Goal: Task Accomplishment & Management: Manage account settings

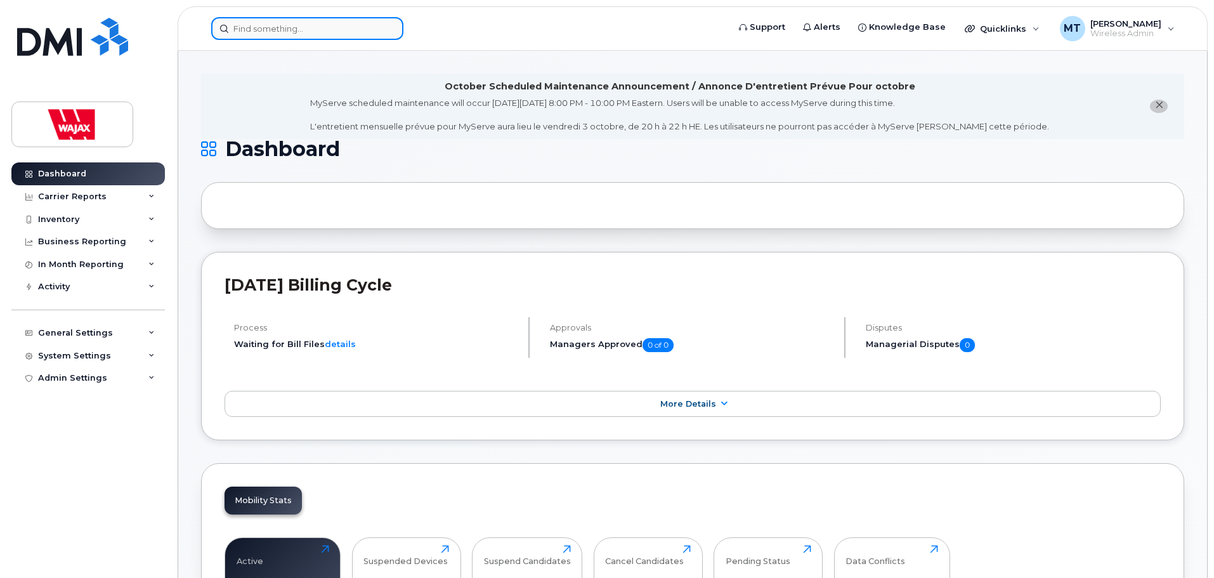
click at [377, 29] on input at bounding box center [307, 28] width 192 height 23
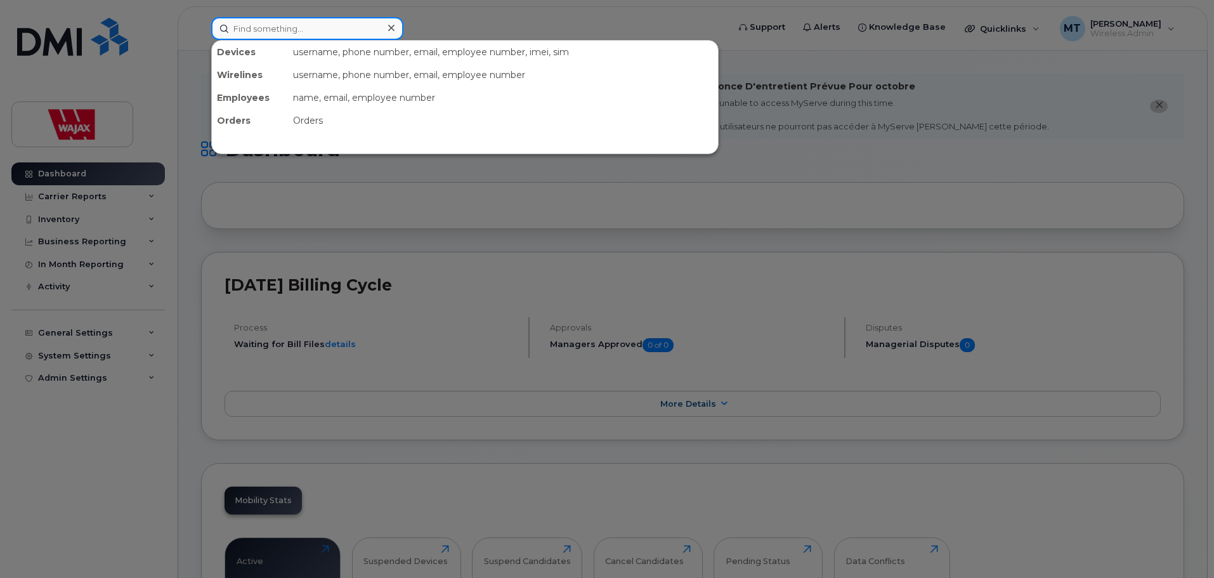
paste input "Marcus Leask"
type input "Marcus Leask"
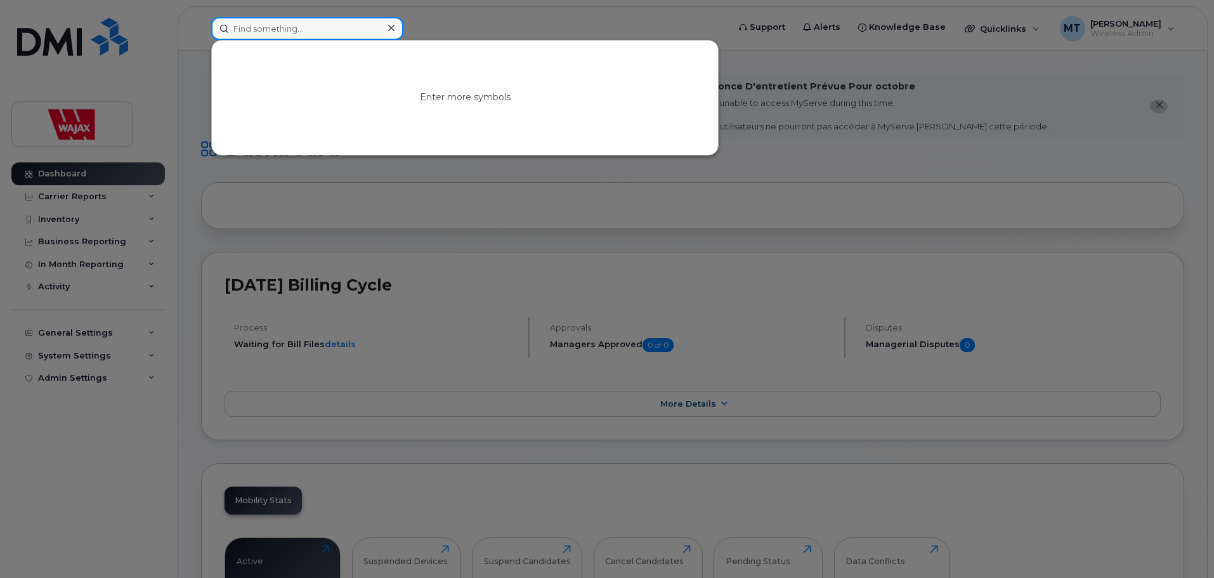
click at [377, 36] on input at bounding box center [307, 28] width 192 height 23
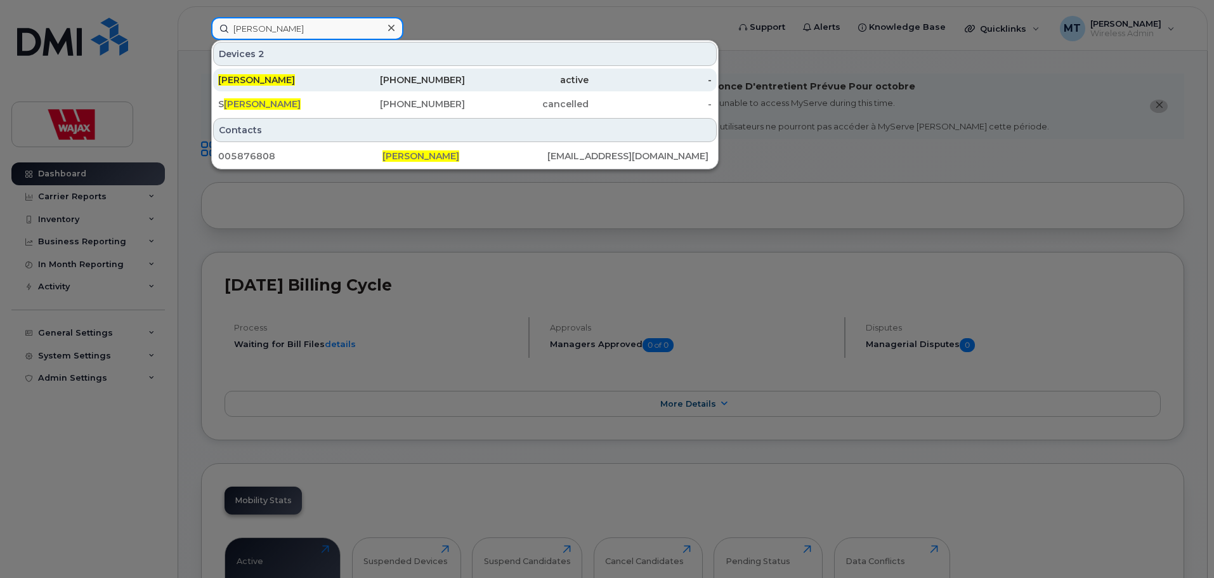
type input "Kevin Dancek"
click at [455, 87] on div "403-354-1007" at bounding box center [404, 79] width 124 height 23
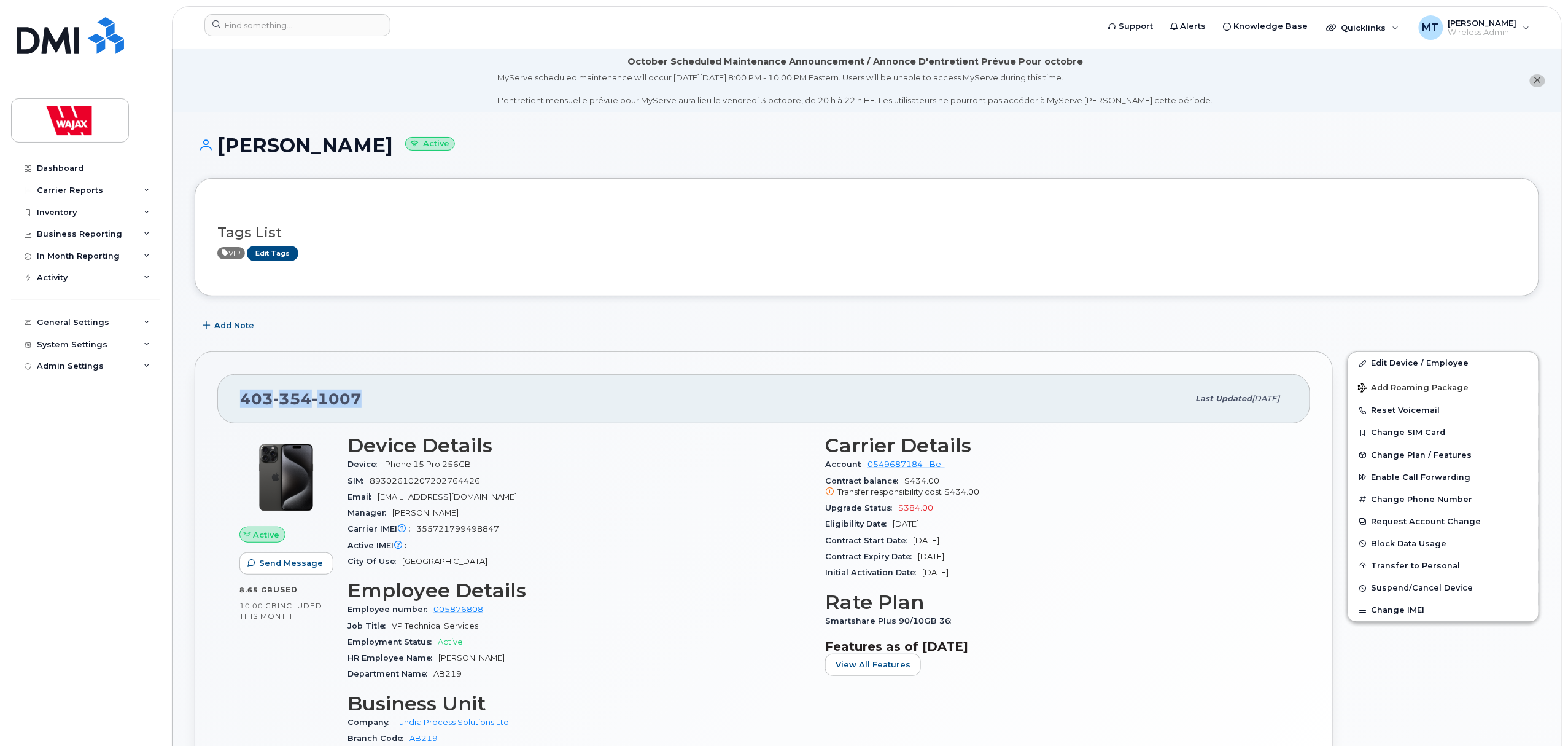
drag, startPoint x: 371, startPoint y: 385, endPoint x: 230, endPoint y: 397, distance: 141.5
click at [230, 397] on div "403 354 1007 Last updated Sep 09, 2025" at bounding box center [763, 398] width 1093 height 49
copy span "403 354 1007"
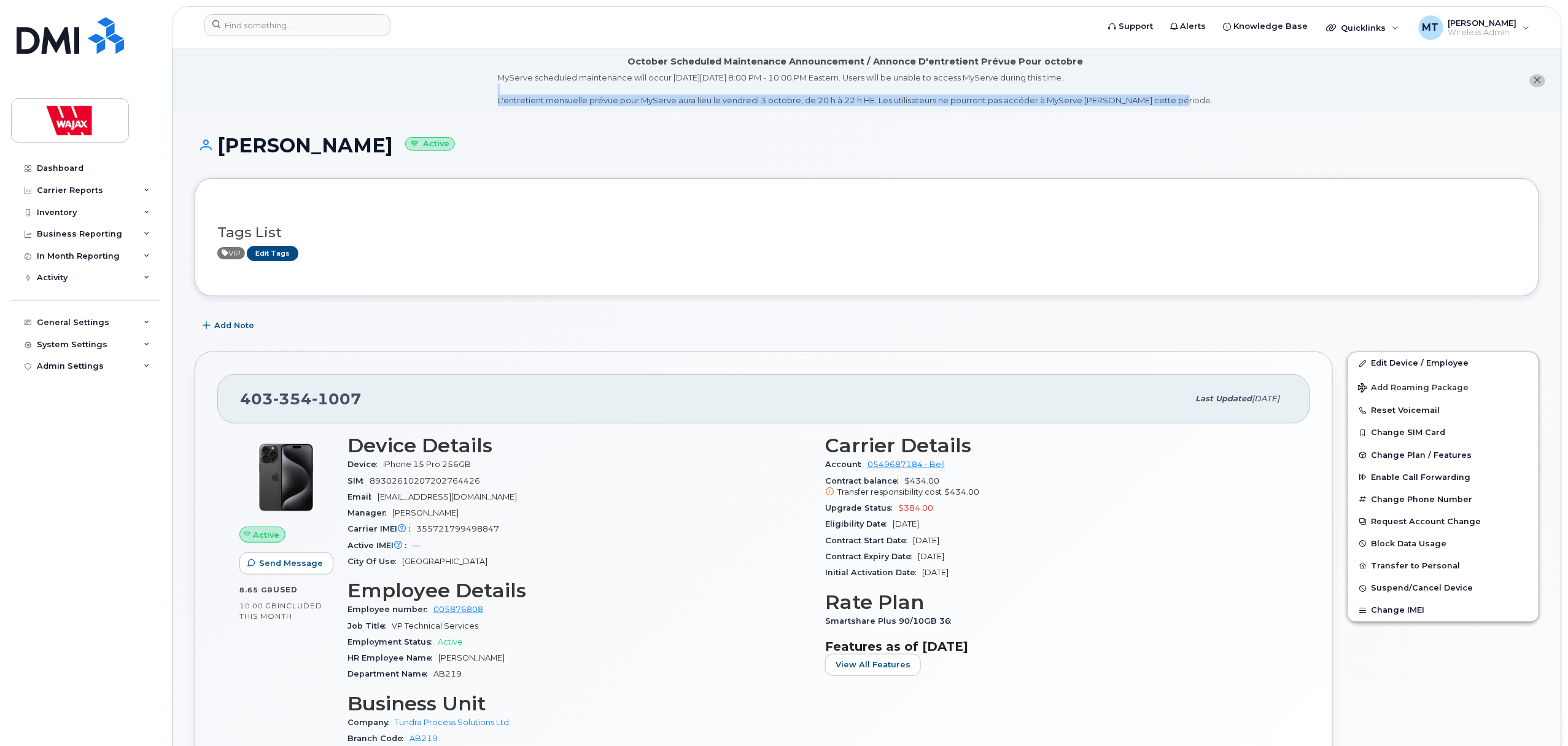
drag, startPoint x: 1214, startPoint y: 94, endPoint x: 1231, endPoint y: 105, distance: 20.2
click at [1231, 105] on li "October Scheduled Maintenance Announcement / Annonce D'entretient Prévue Pour o…" at bounding box center [867, 80] width 1389 height 63
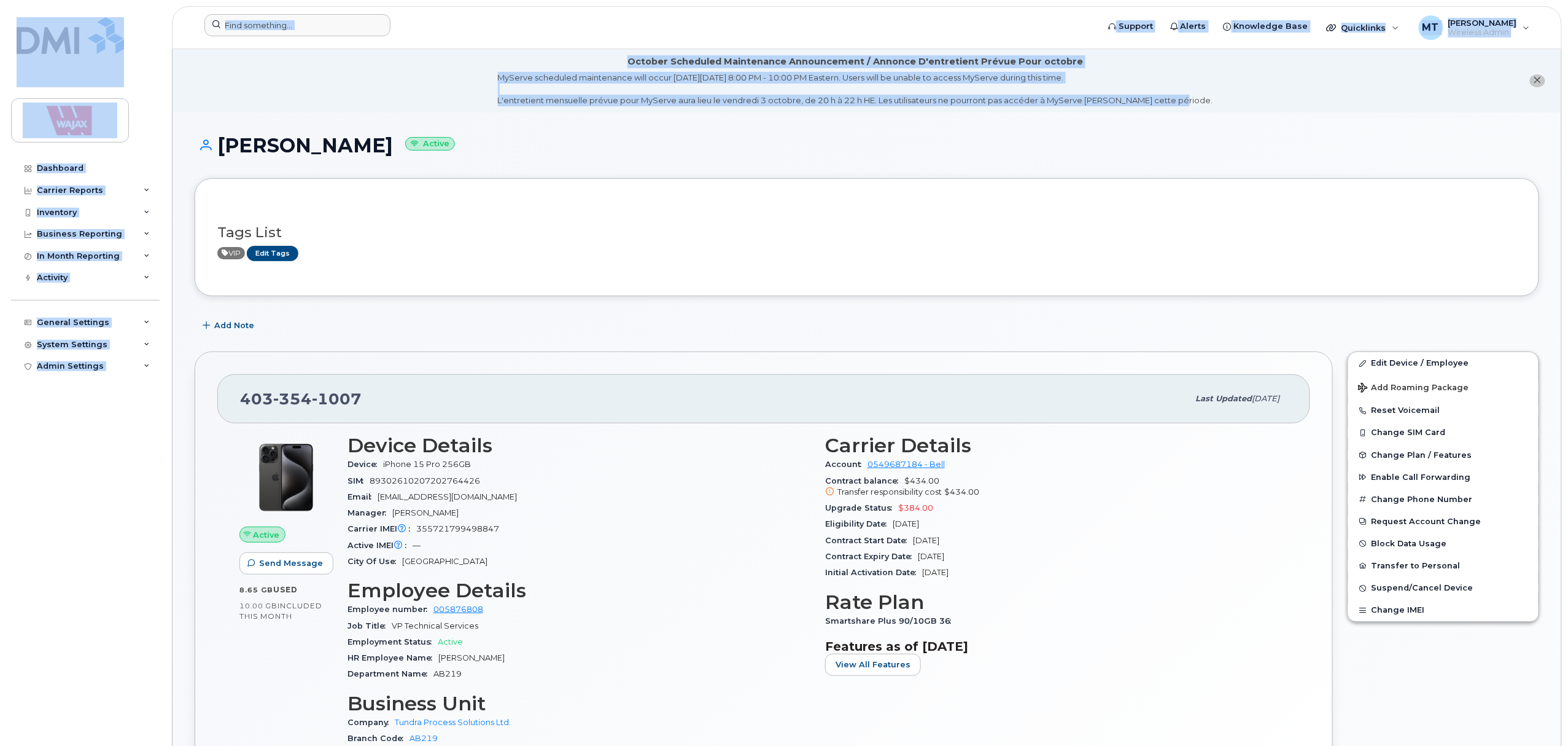
drag, startPoint x: 1192, startPoint y: 98, endPoint x: 553, endPoint y: 38, distance: 641.8
click at [581, 18] on form at bounding box center [647, 25] width 885 height 22
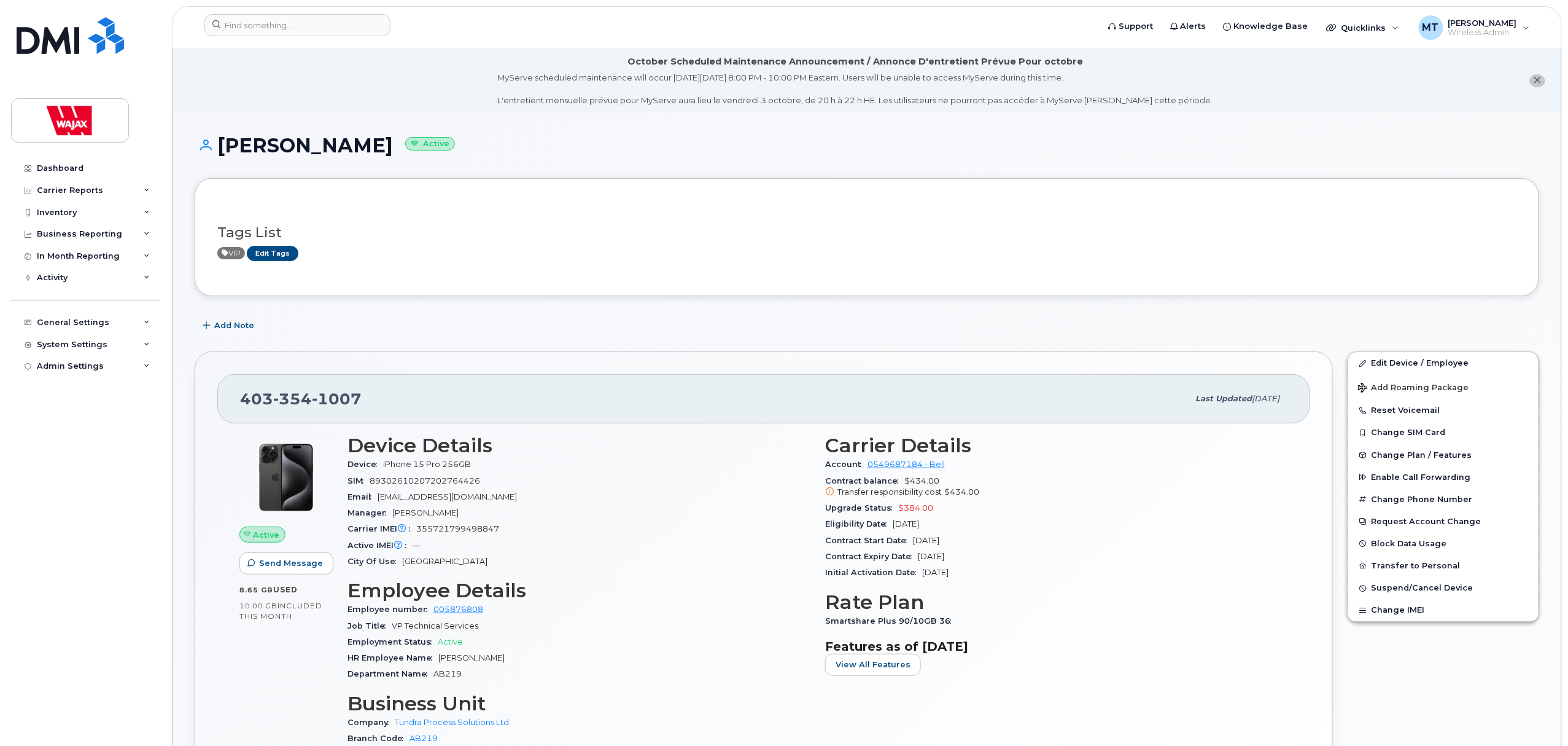
click at [435, 102] on li "October Scheduled Maintenance Announcement / Annonce D'entretient Prévue Pour o…" at bounding box center [867, 80] width 1389 height 63
click at [330, 22] on input at bounding box center [297, 25] width 186 height 22
paste input "353202253514322"
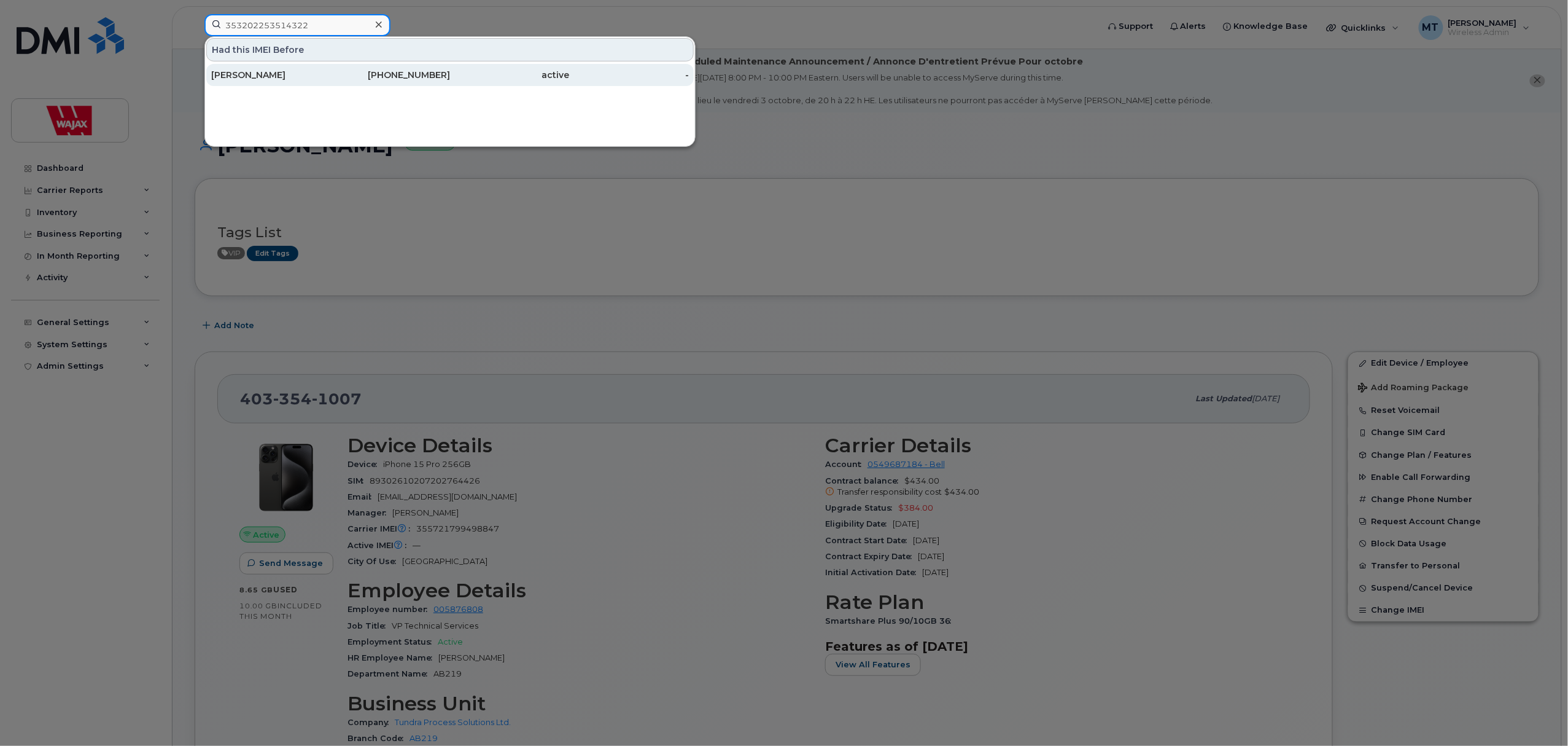
type input "353202253514322"
drag, startPoint x: 379, startPoint y: 79, endPoint x: 646, endPoint y: 10, distance: 275.8
click at [379, 79] on div "306-209-5727" at bounding box center [391, 75] width 120 height 13
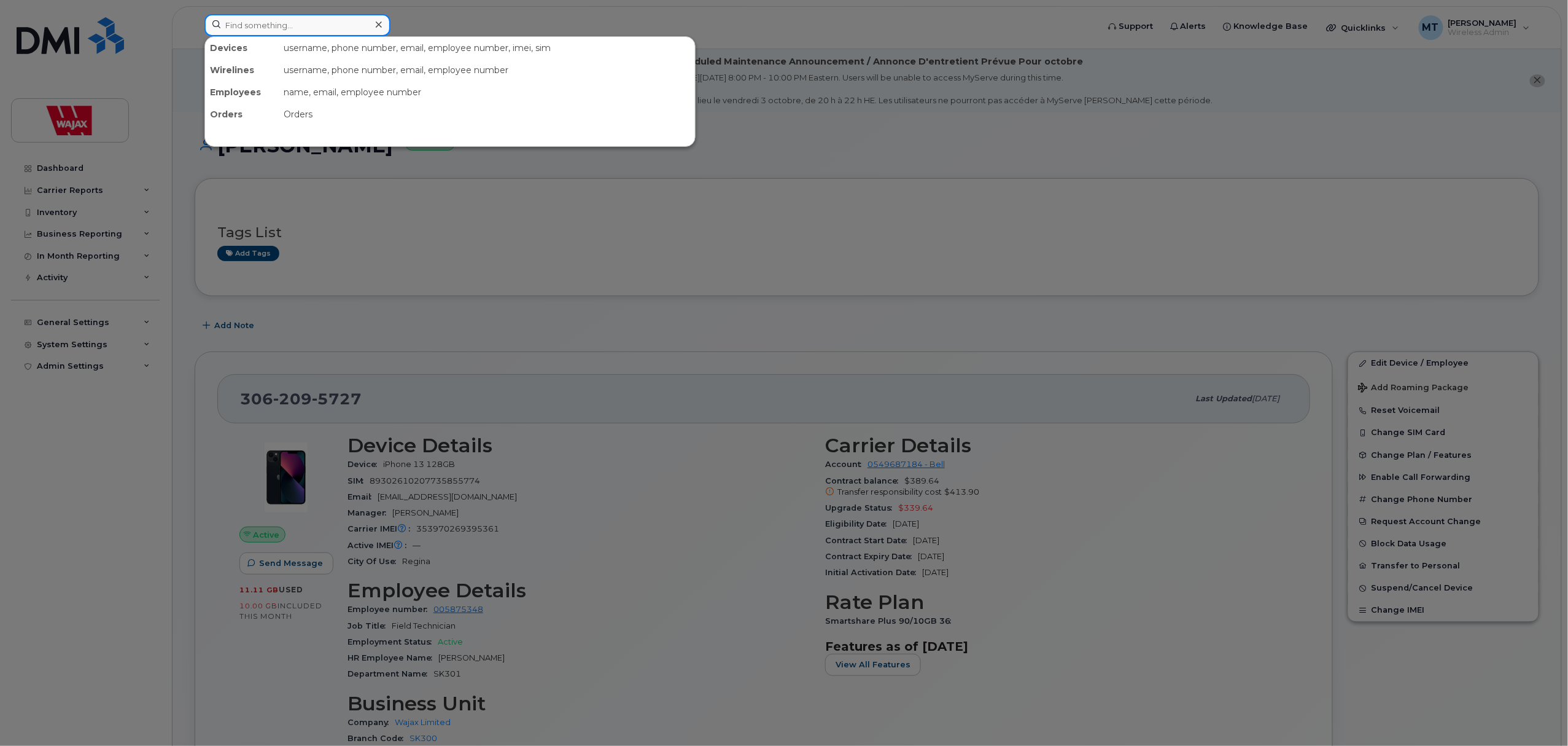
click at [352, 27] on input at bounding box center [297, 25] width 186 height 22
paste input "353970268392963"
type input "353970268392963"
drag, startPoint x: 327, startPoint y: 43, endPoint x: 224, endPoint y: 45, distance: 103.0
click at [224, 36] on div "353970268392963 Had this IMEI Before Dylan Soper 519-495-6354 active -" at bounding box center [647, 25] width 885 height 22
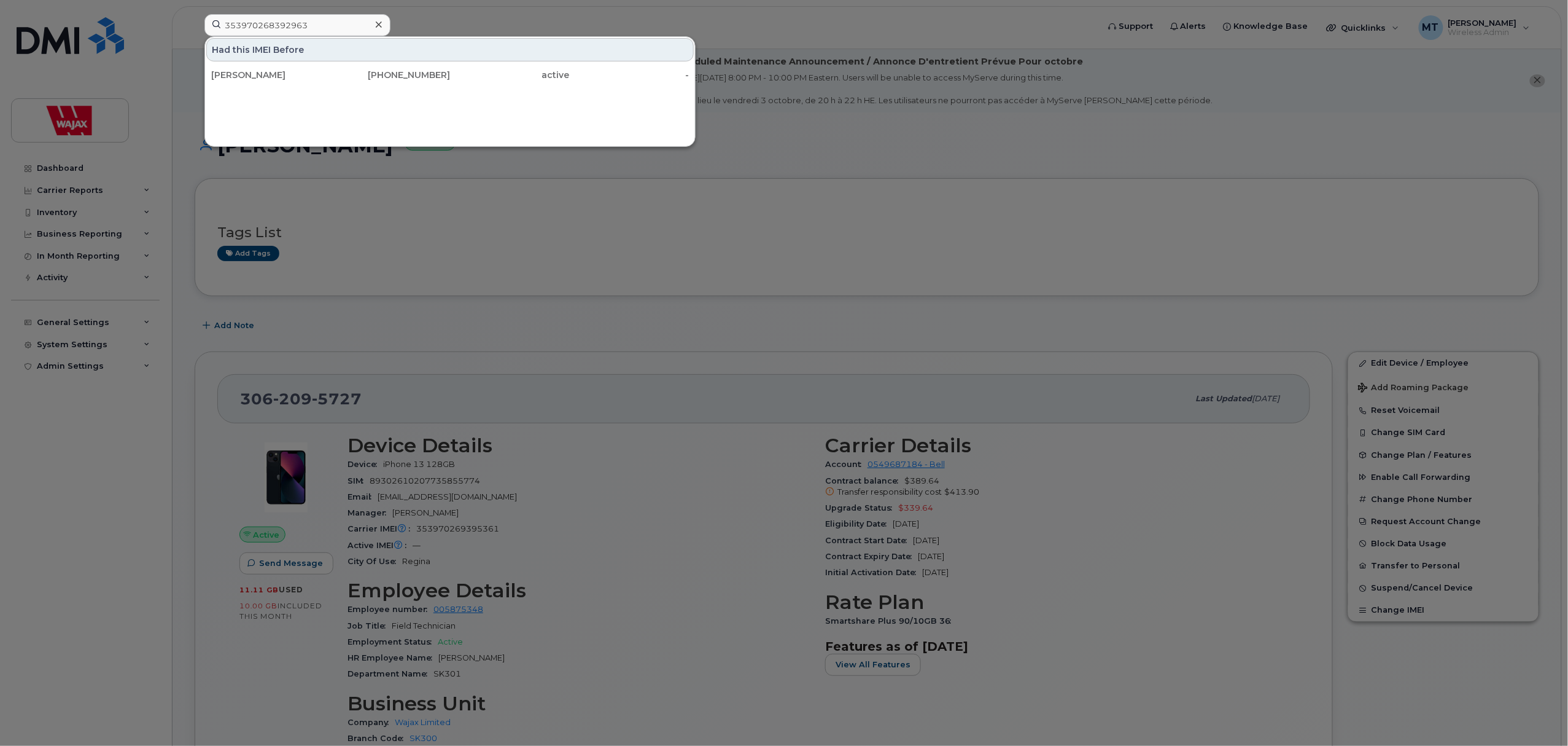
click at [372, 25] on div at bounding box center [379, 24] width 17 height 17
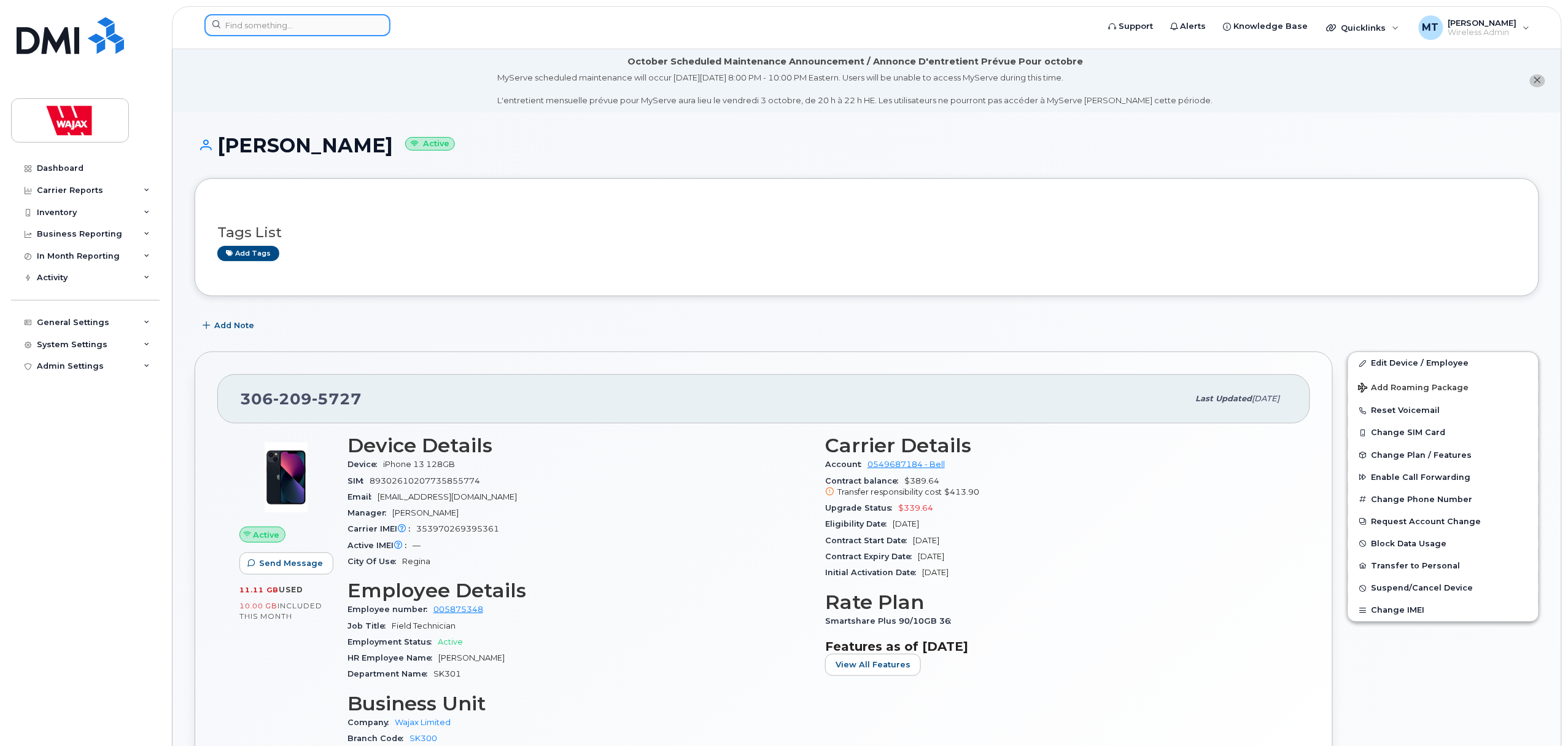
click at [371, 26] on div at bounding box center [297, 25] width 186 height 22
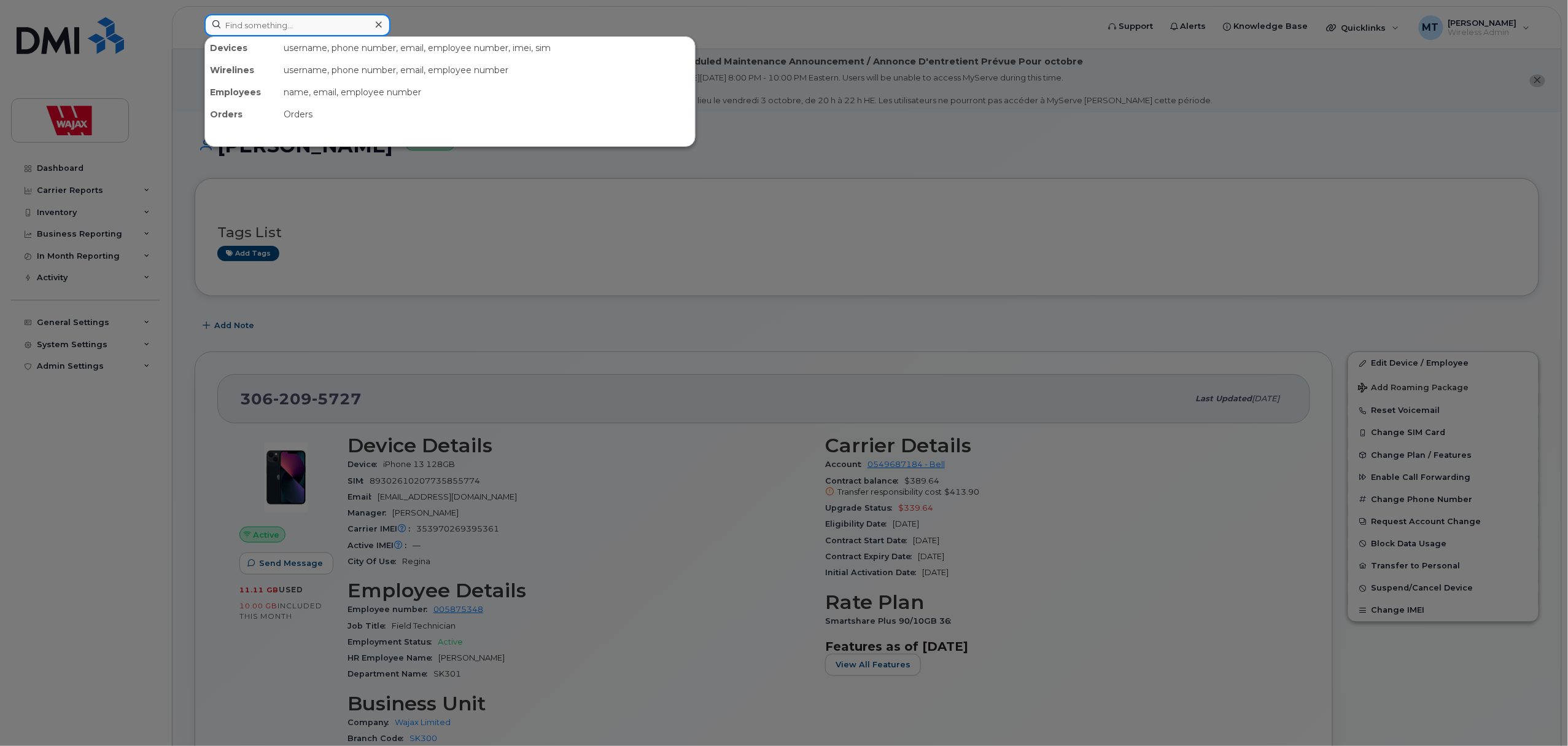
paste input "[PERSON_NAME]"
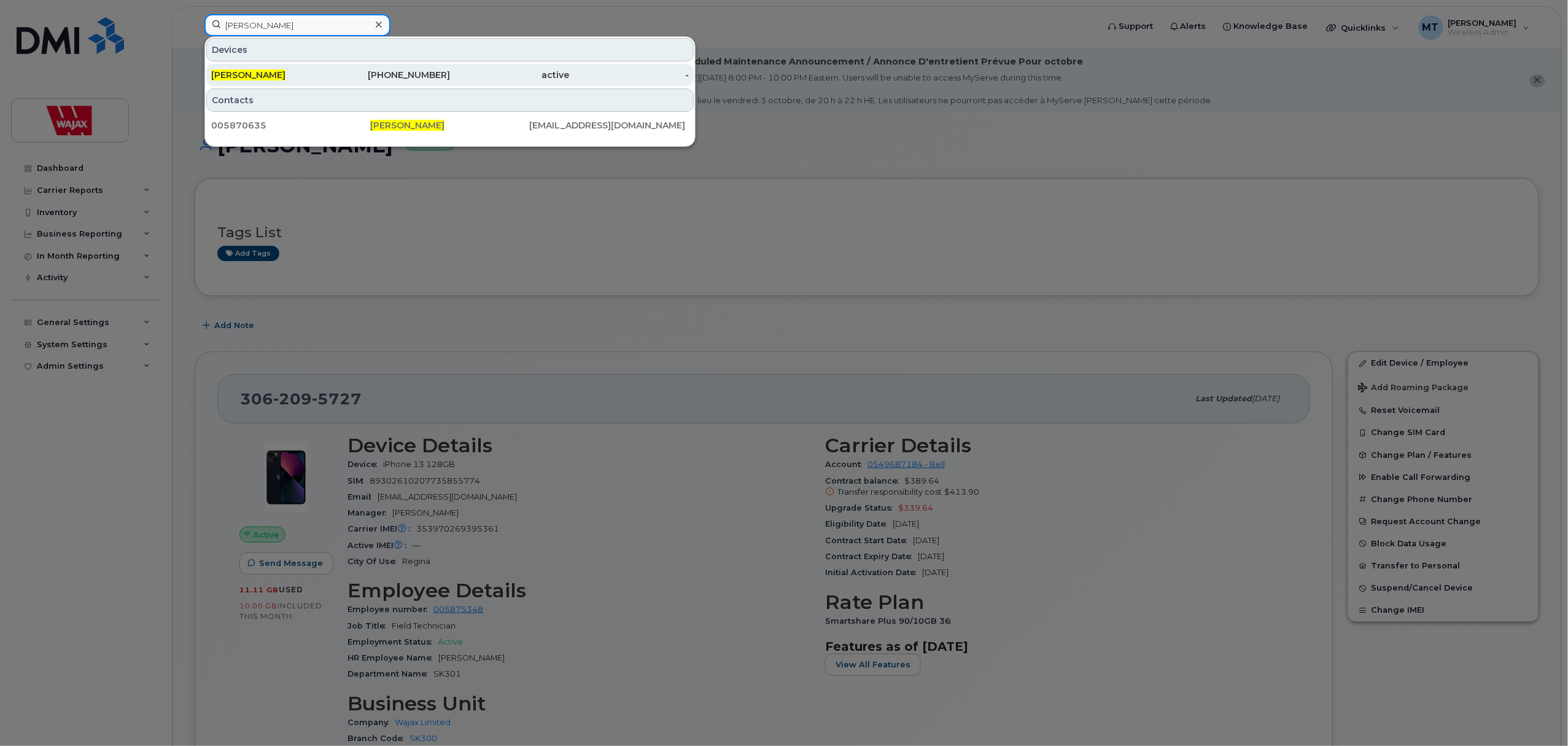
type input "[PERSON_NAME]"
click at [297, 70] on div "[PERSON_NAME]" at bounding box center [271, 75] width 120 height 22
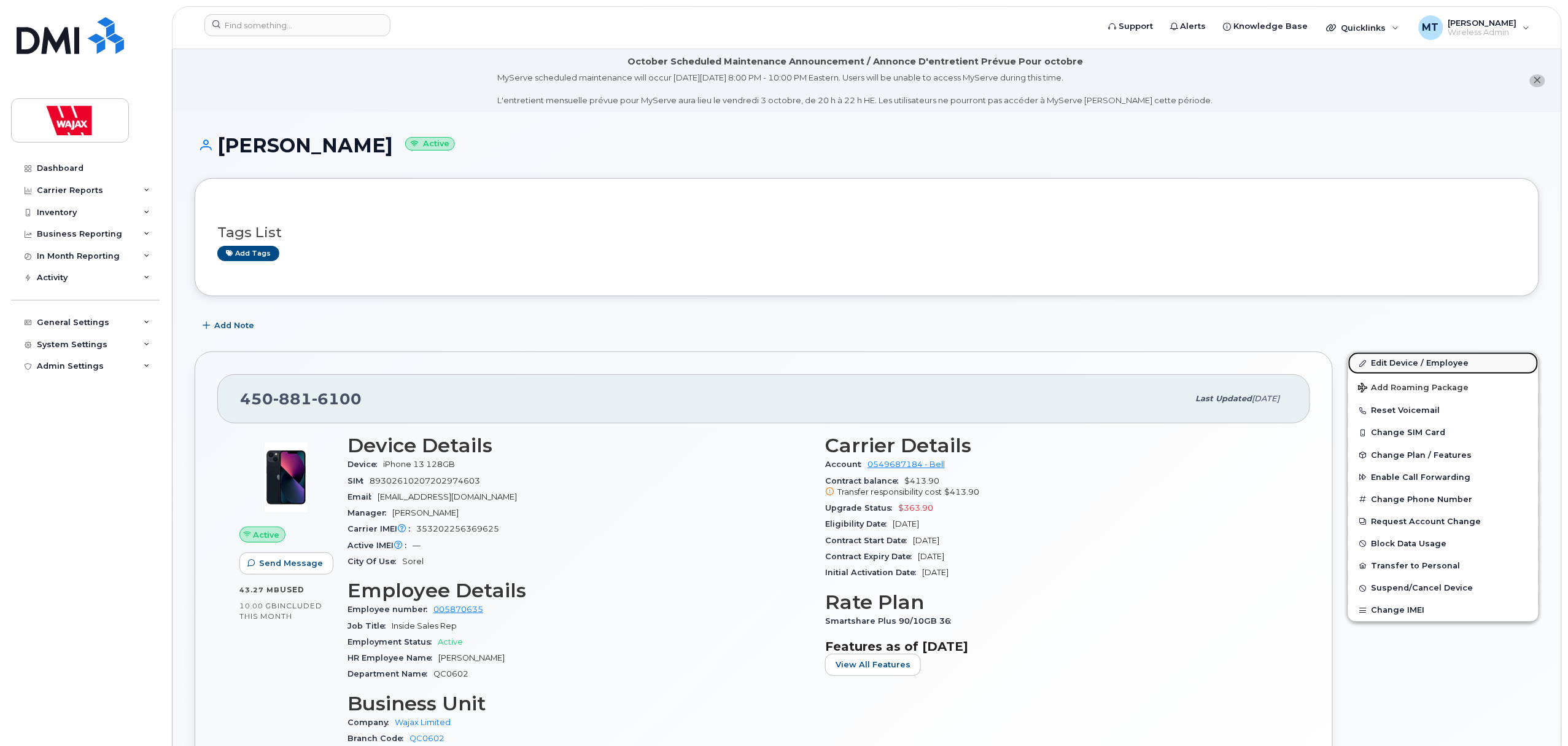
click at [1386, 360] on link "Edit Device / Employee" at bounding box center [1443, 362] width 191 height 22
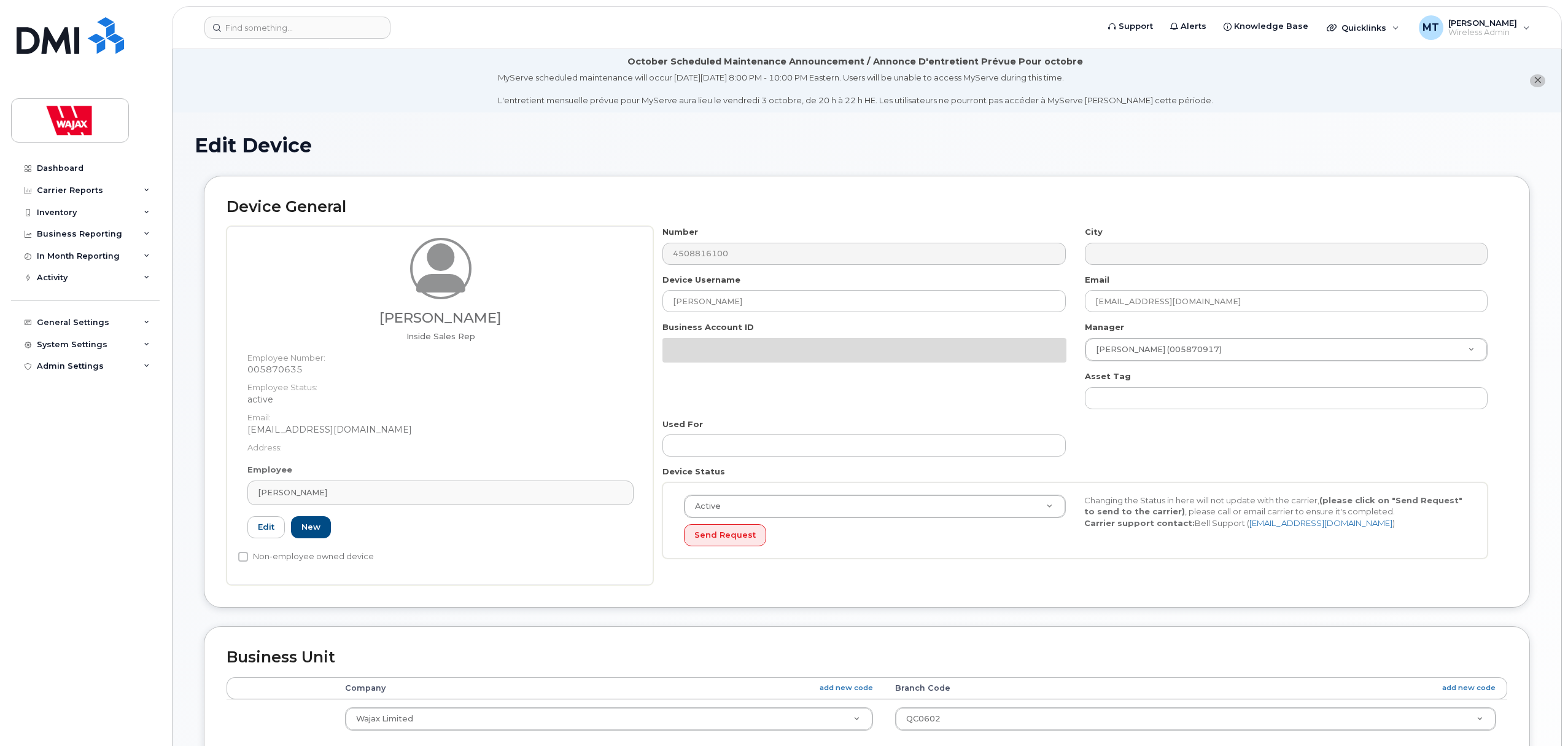
select select "23291732"
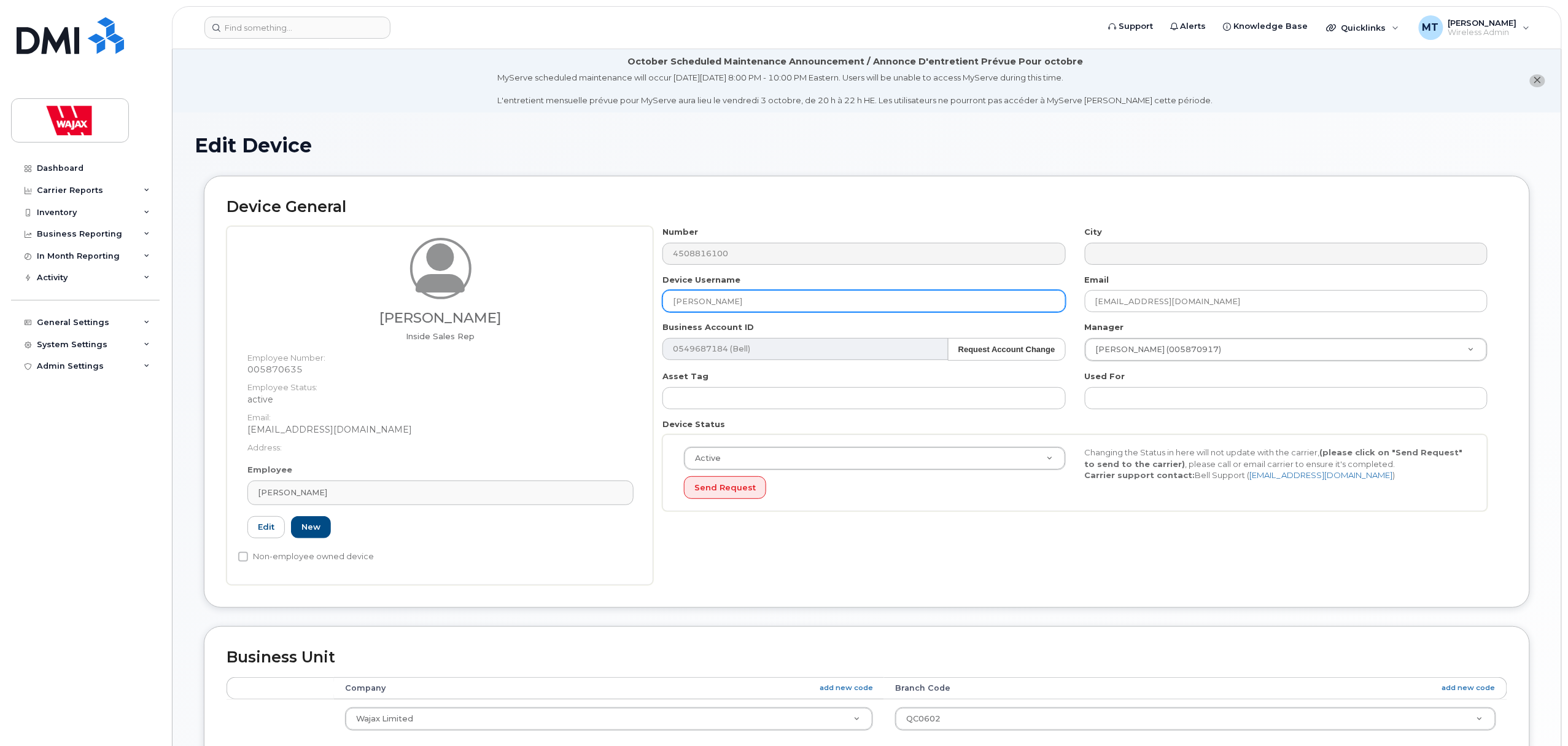
click at [671, 302] on input "[PERSON_NAME]" at bounding box center [864, 300] width 403 height 22
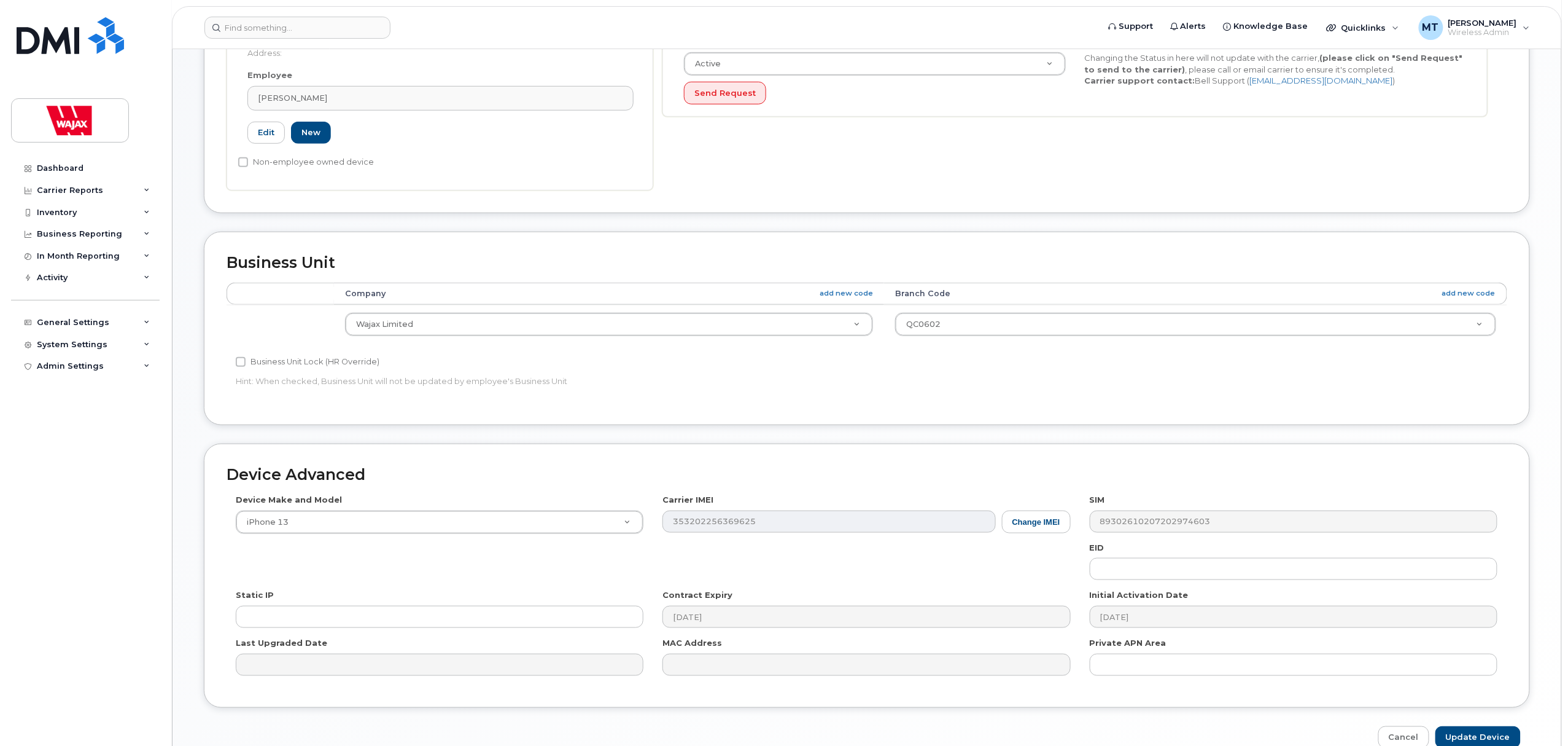
scroll to position [462, 0]
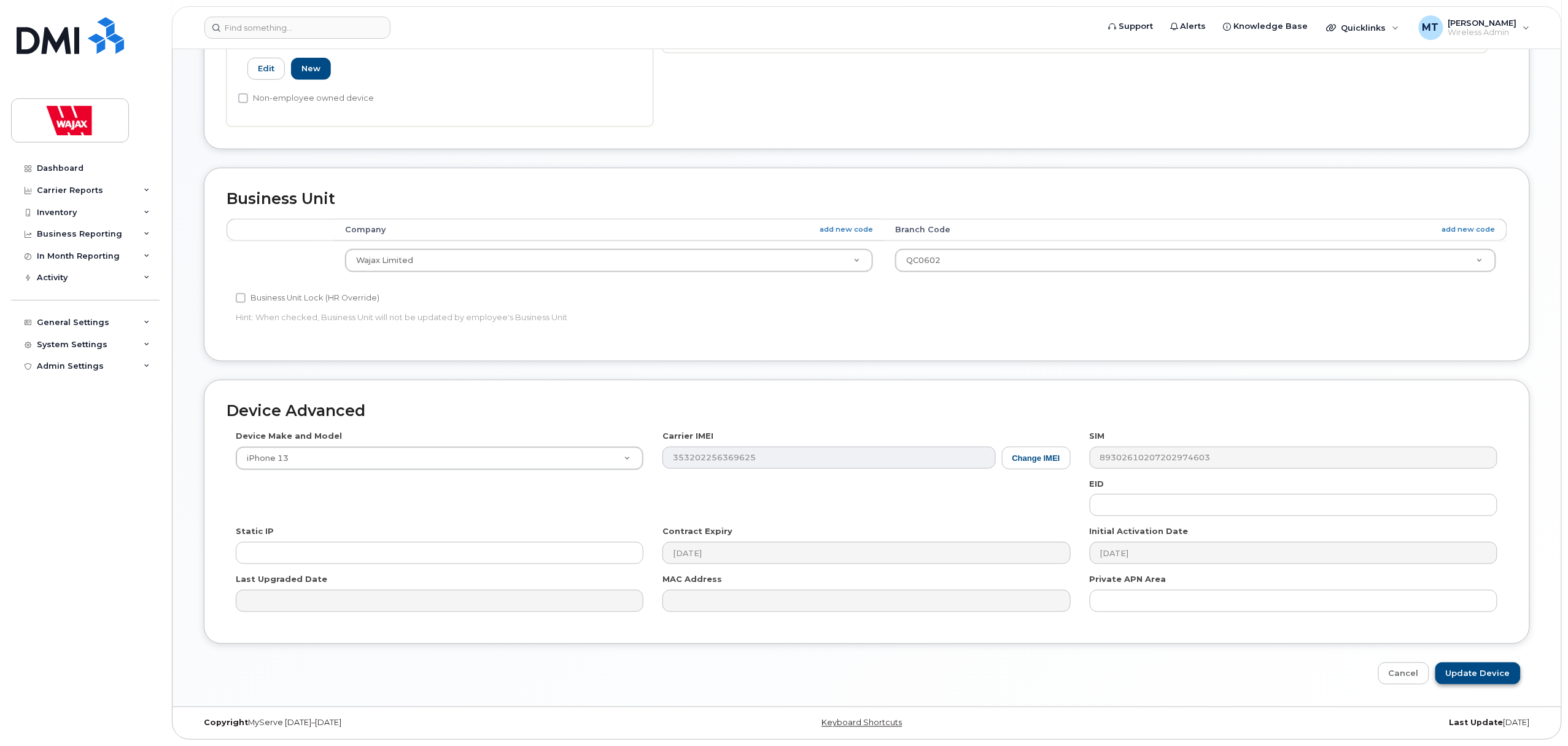
type input "S-[PERSON_NAME]"
click at [1461, 664] on input "Update Device" at bounding box center [1479, 673] width 85 height 22
type input "Saving..."
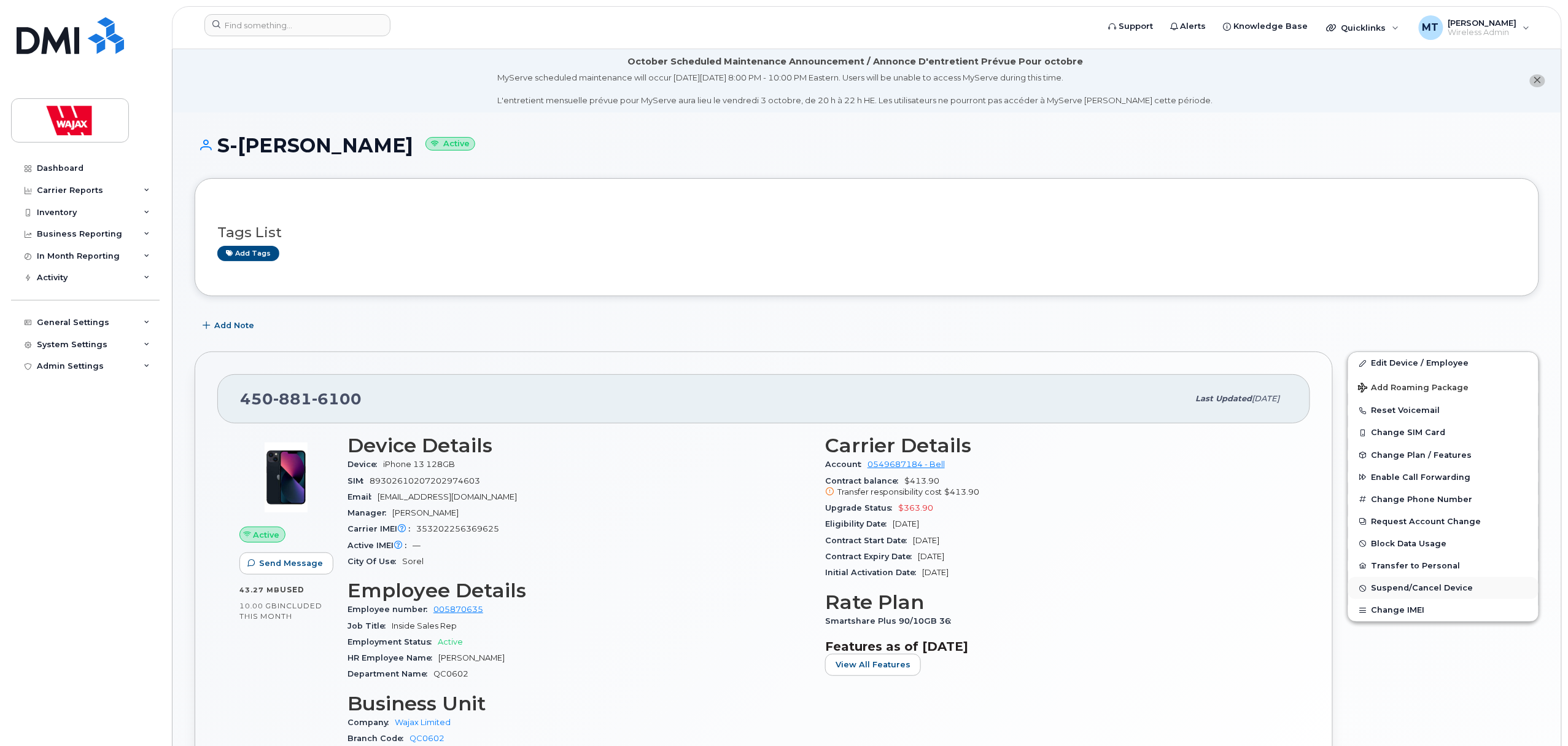
click at [1373, 583] on button "Suspend/Cancel Device" at bounding box center [1443, 587] width 191 height 22
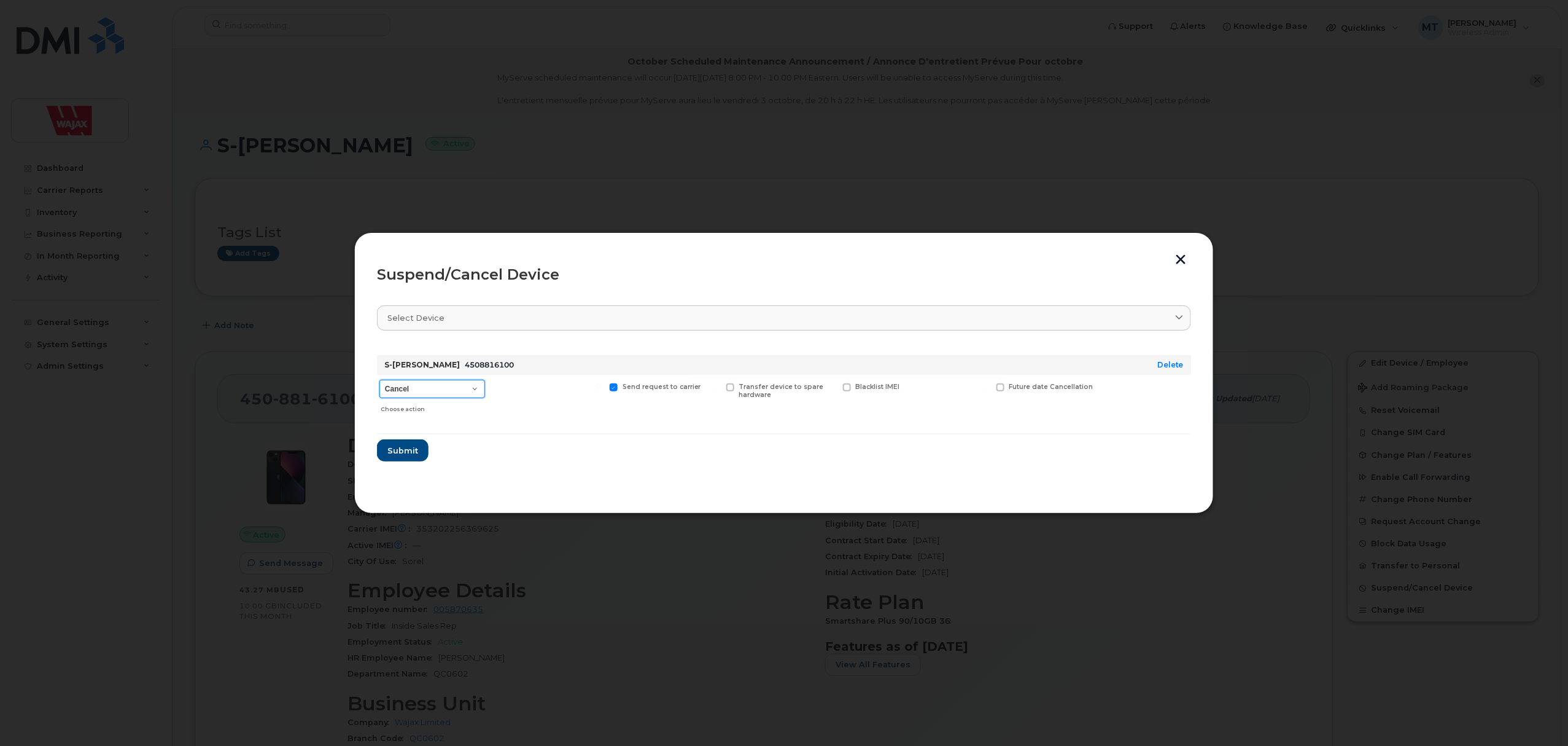
click at [446, 380] on select "Cancel Suspend - Extend Suspension Suspend - Reduced Rate Suspend - Full Rate S…" at bounding box center [432, 389] width 106 height 18
select select "[object Object]"
click at [380, 380] on select "Cancel Suspend - Extend Suspension Suspend - Reduced Rate Suspend - Full Rate S…" at bounding box center [432, 389] width 106 height 18
click at [403, 443] on button "Submit" at bounding box center [402, 450] width 50 height 22
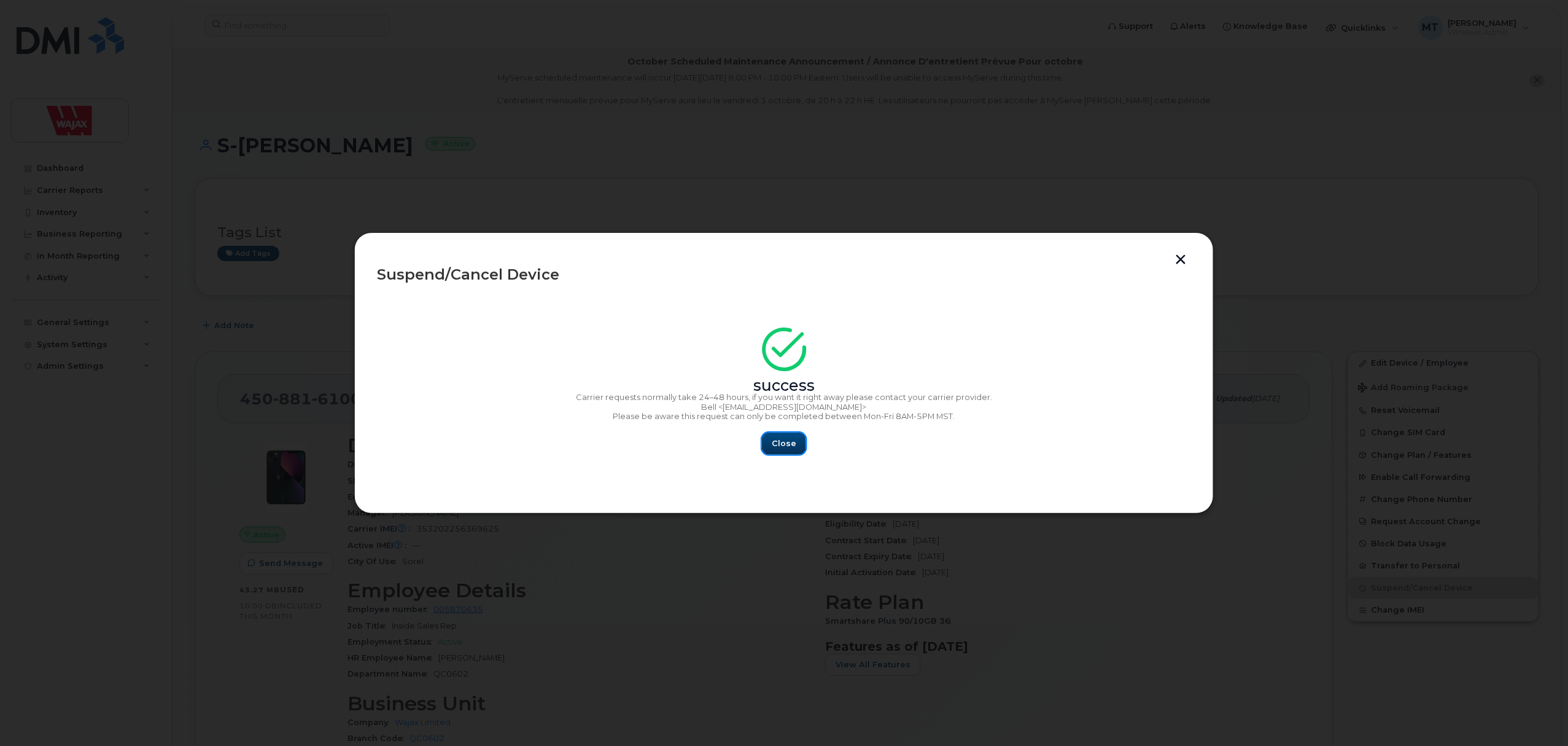
click at [789, 448] on span "Close" at bounding box center [784, 443] width 24 height 12
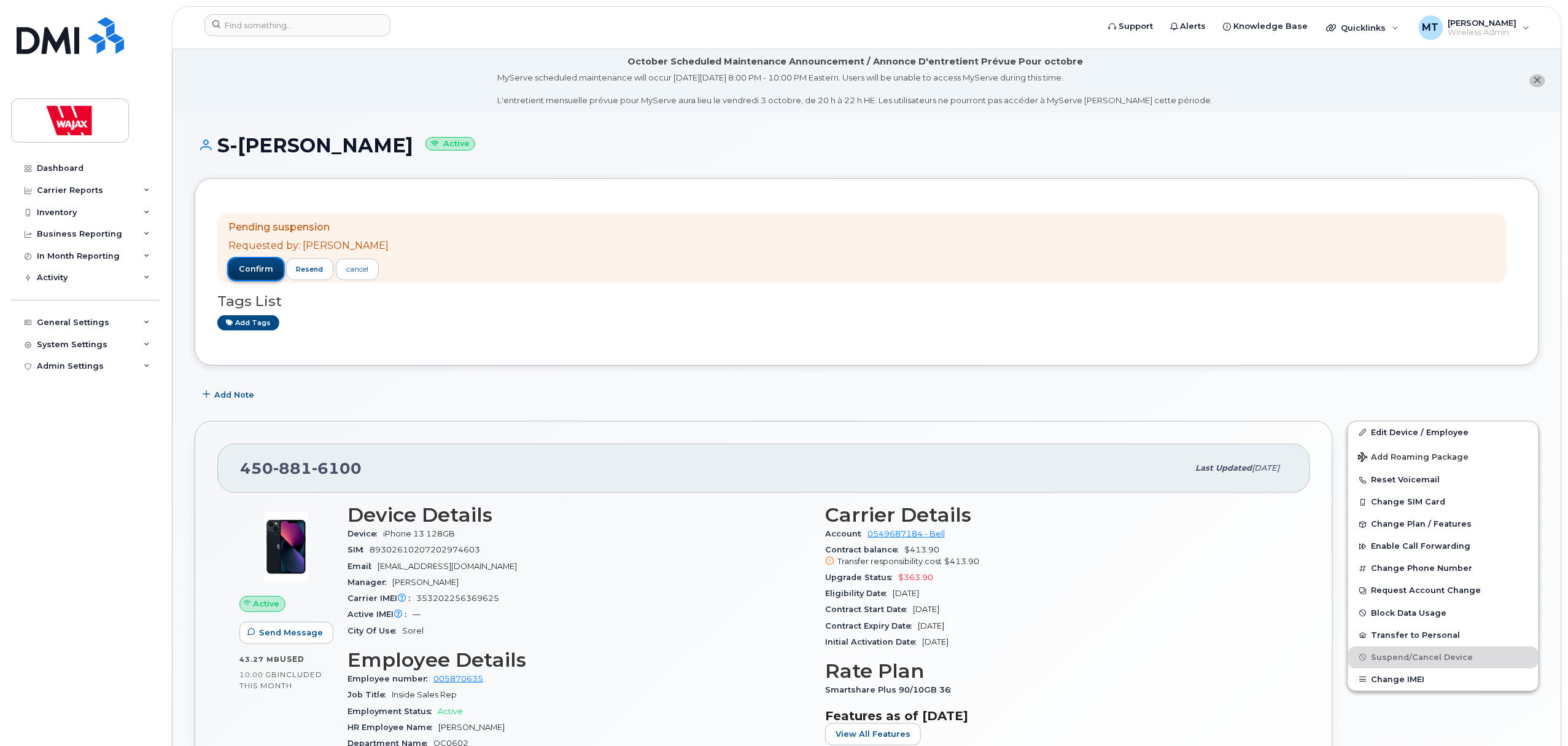
click at [244, 264] on span "confirm" at bounding box center [257, 268] width 35 height 11
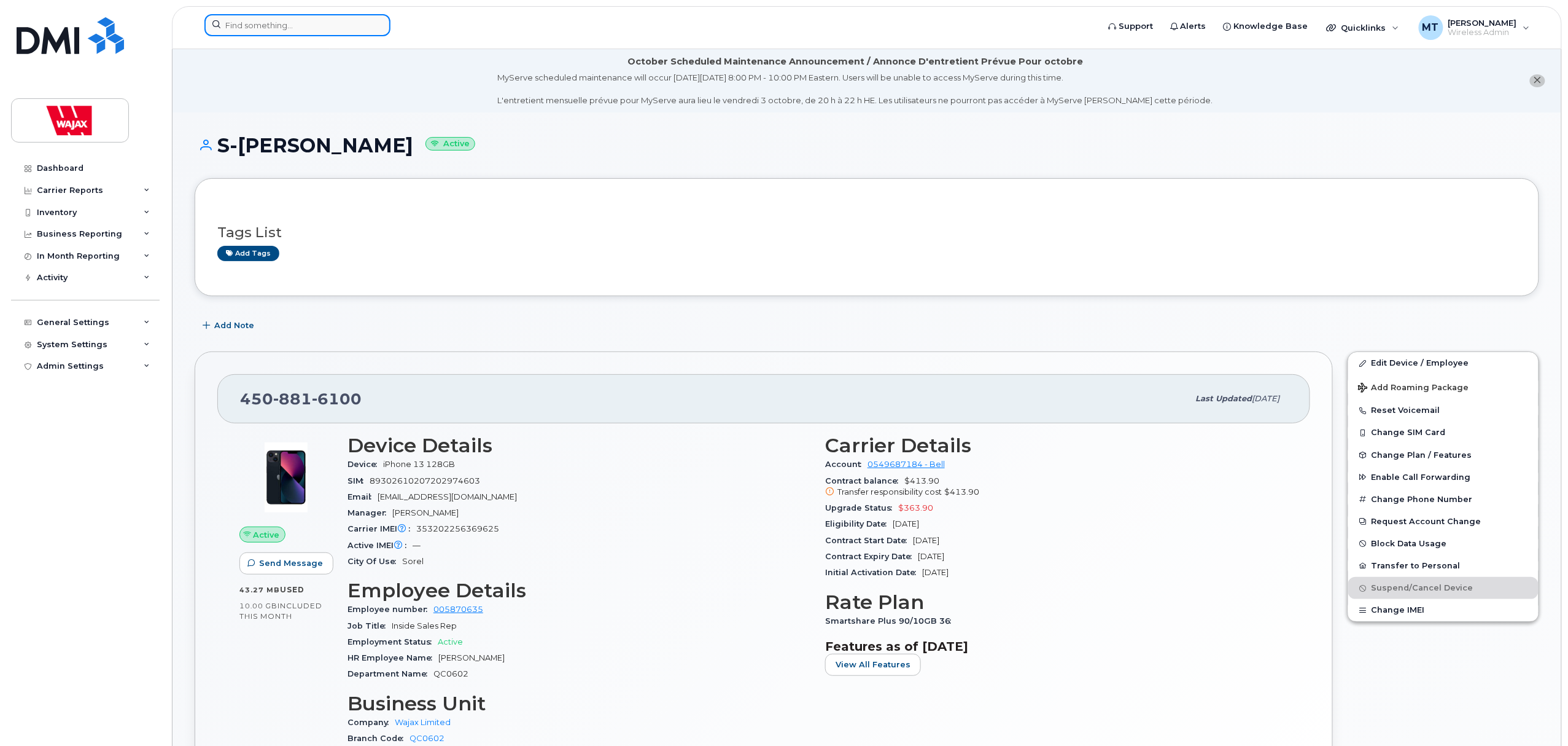
click at [336, 24] on input at bounding box center [297, 25] width 186 height 22
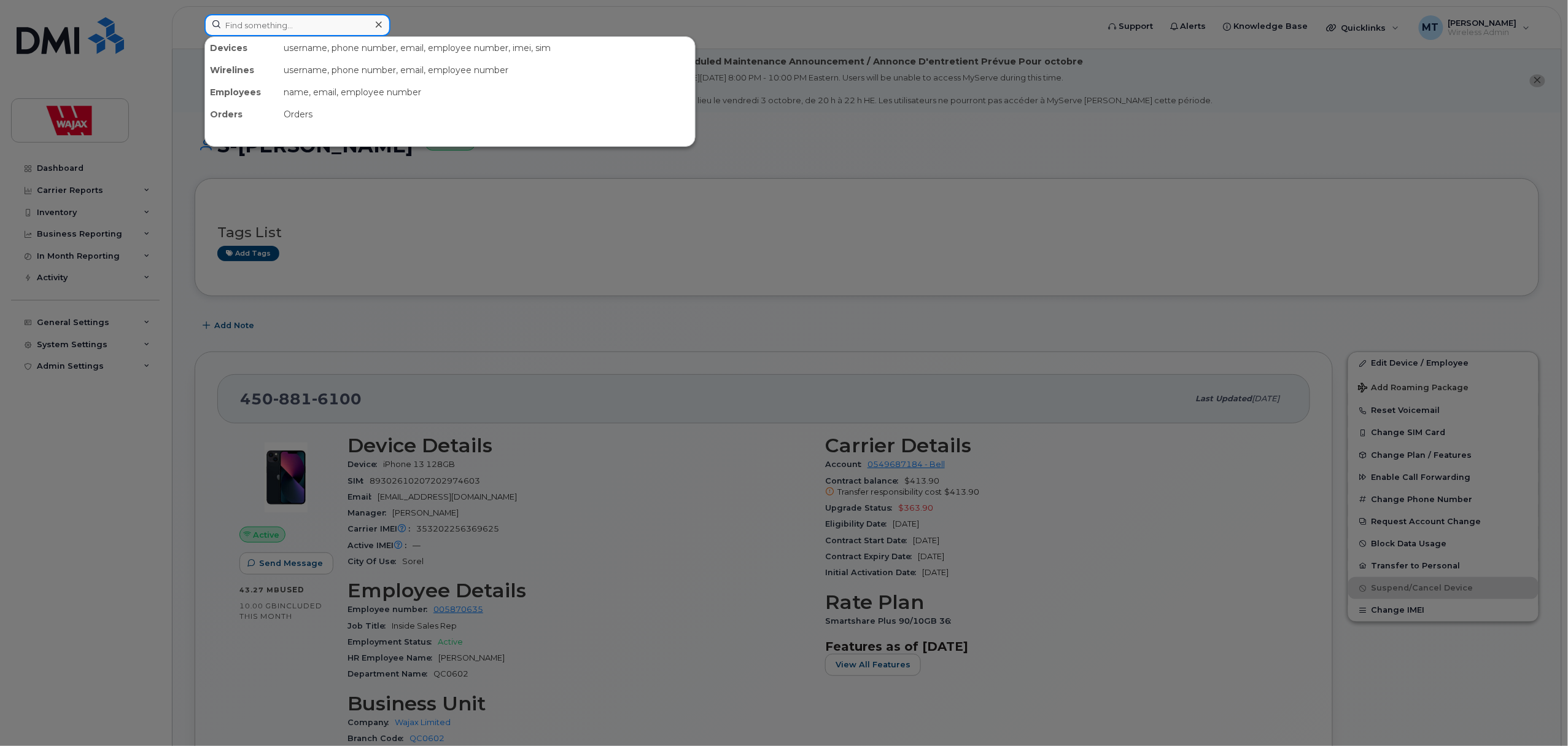
paste input "357479181233284"
type input "357479181233284"
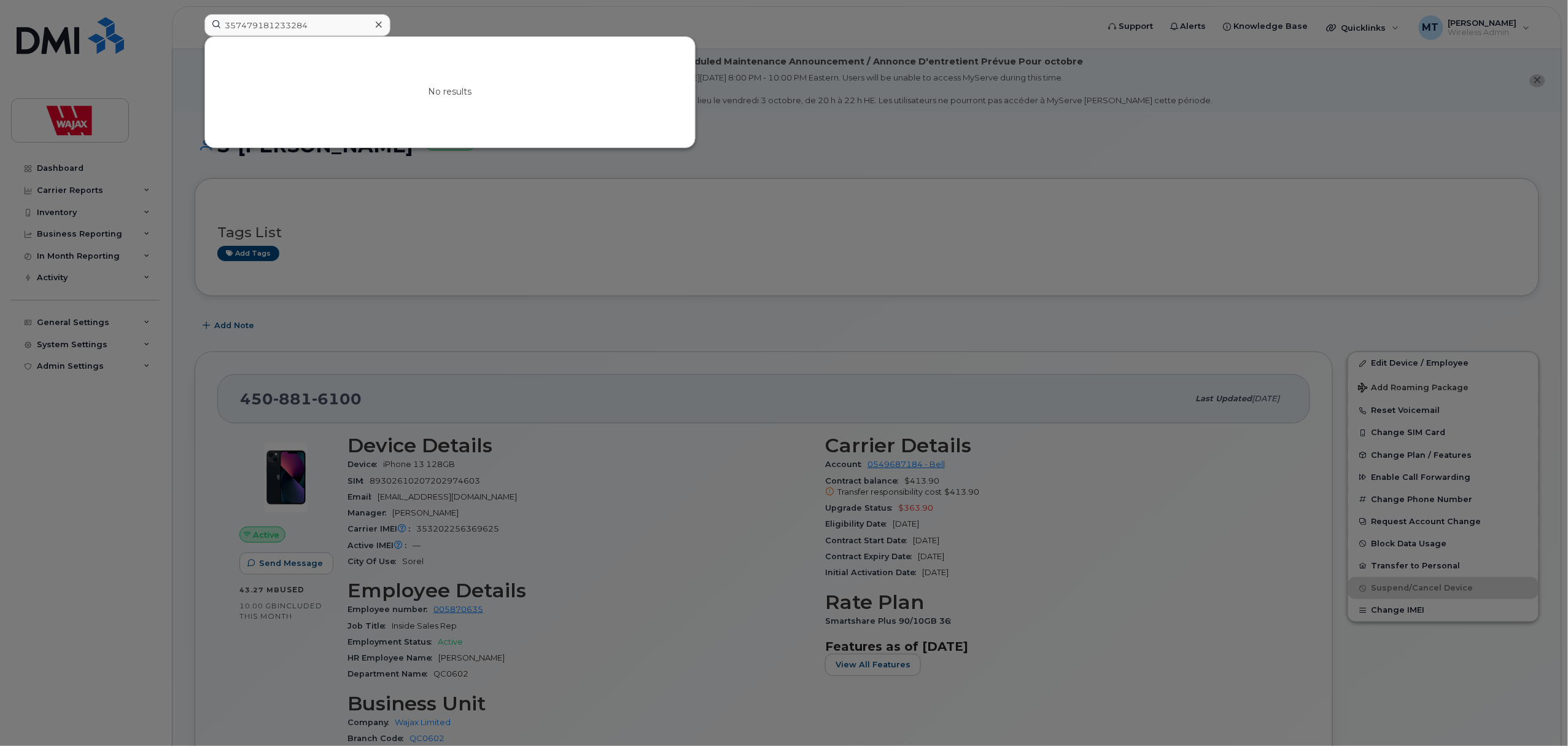
click at [384, 22] on div at bounding box center [379, 24] width 17 height 17
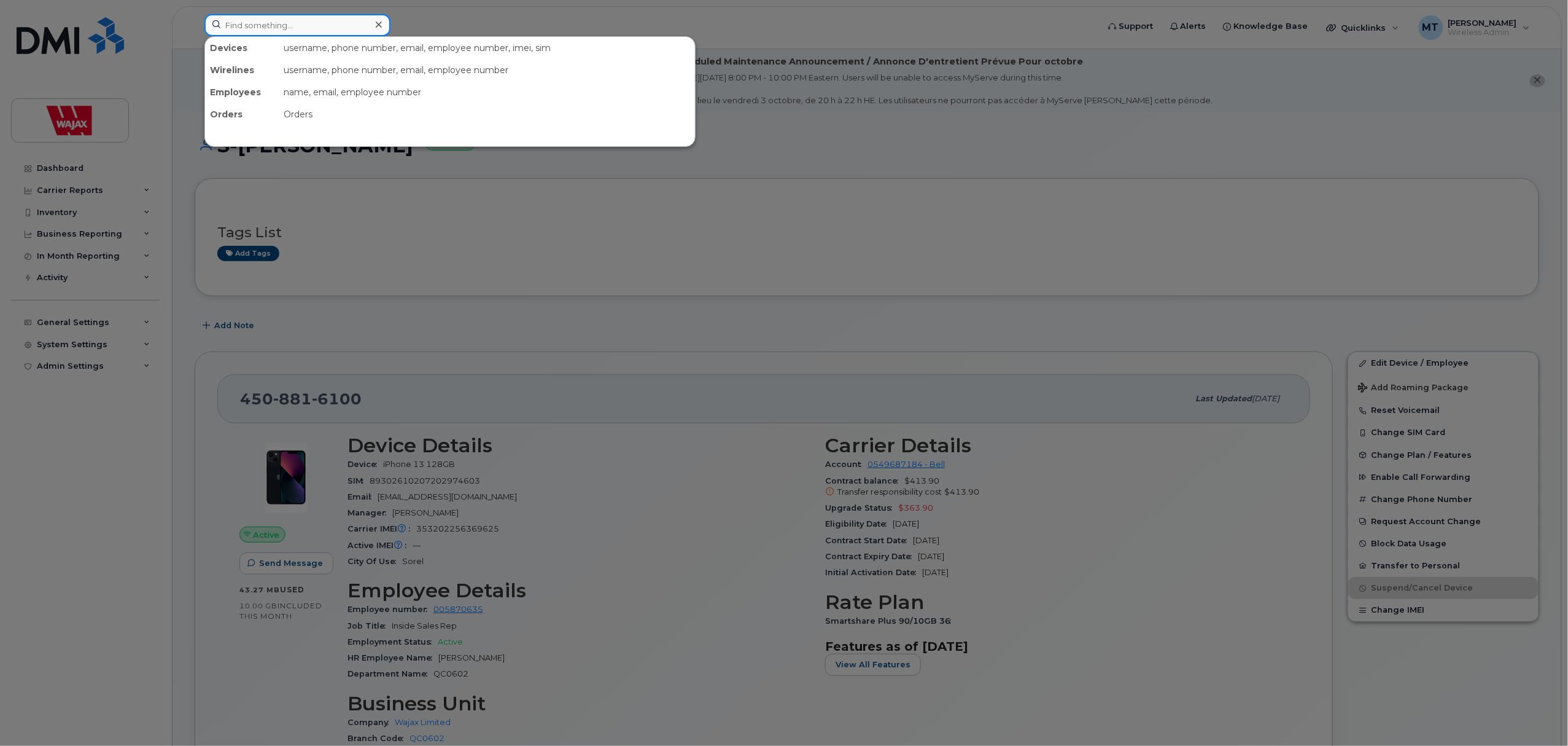
click at [340, 28] on input at bounding box center [297, 25] width 186 height 22
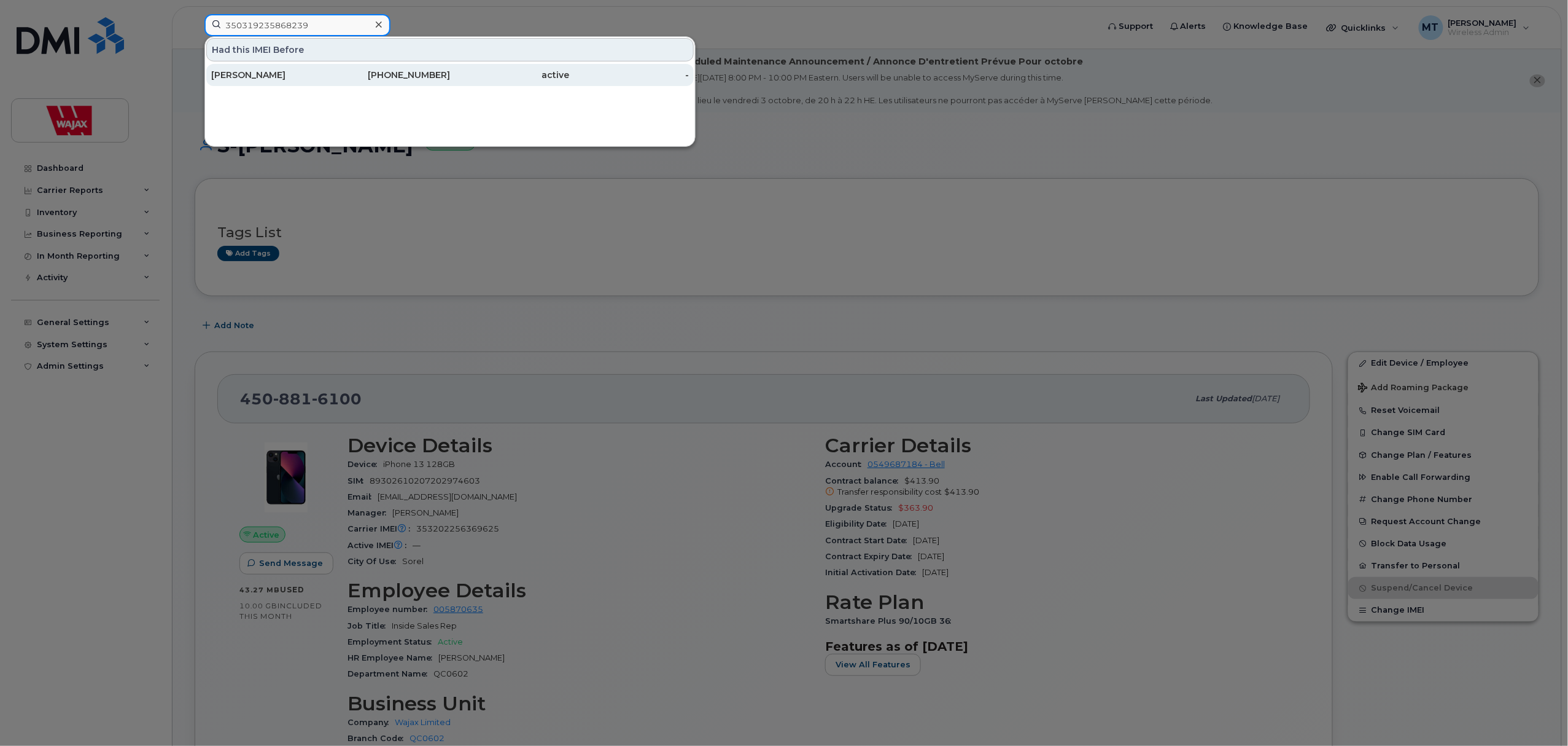
type input "350319235868239"
click at [348, 78] on div "519-716-0239" at bounding box center [391, 75] width 120 height 13
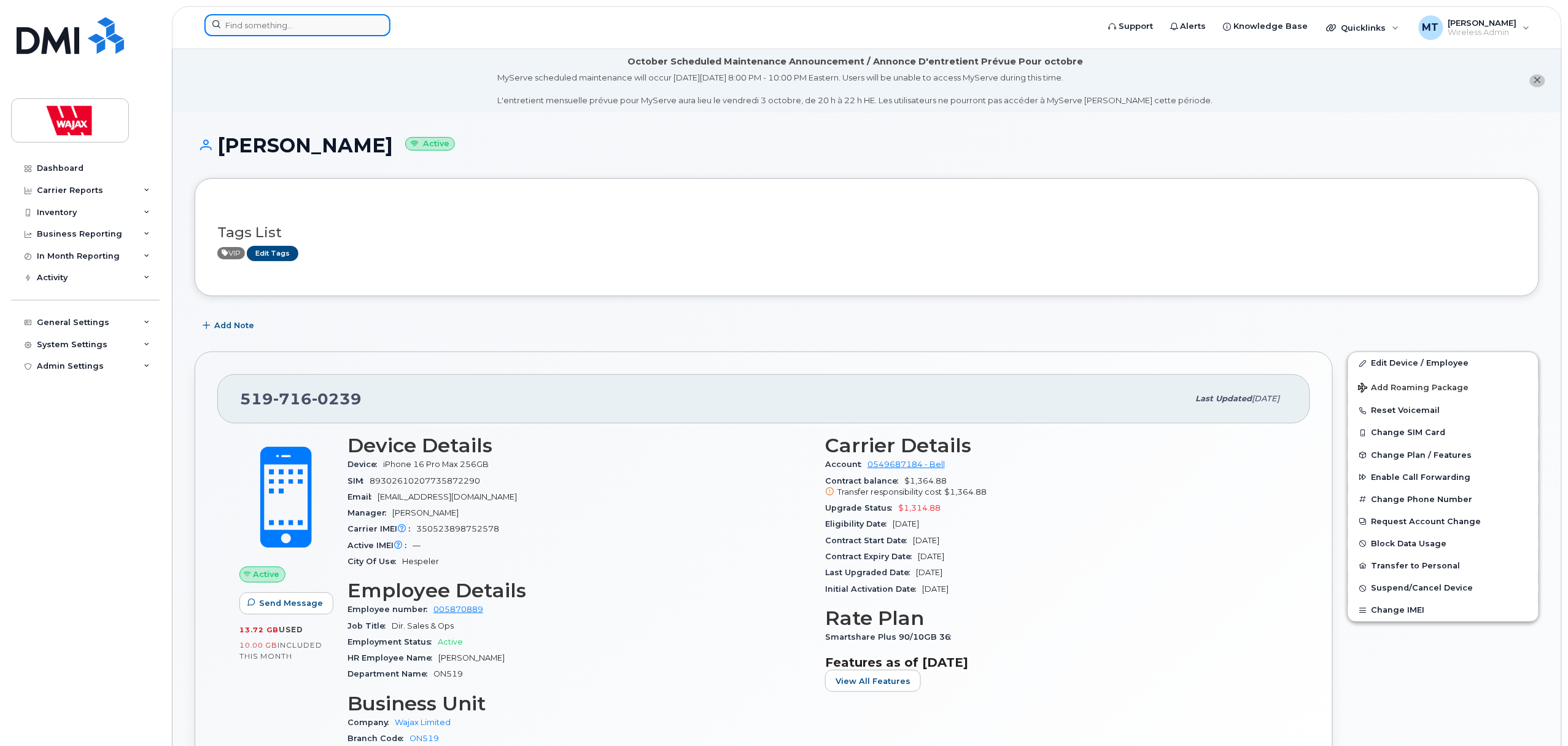
click at [325, 23] on input at bounding box center [297, 25] width 186 height 22
paste input "353202255424074"
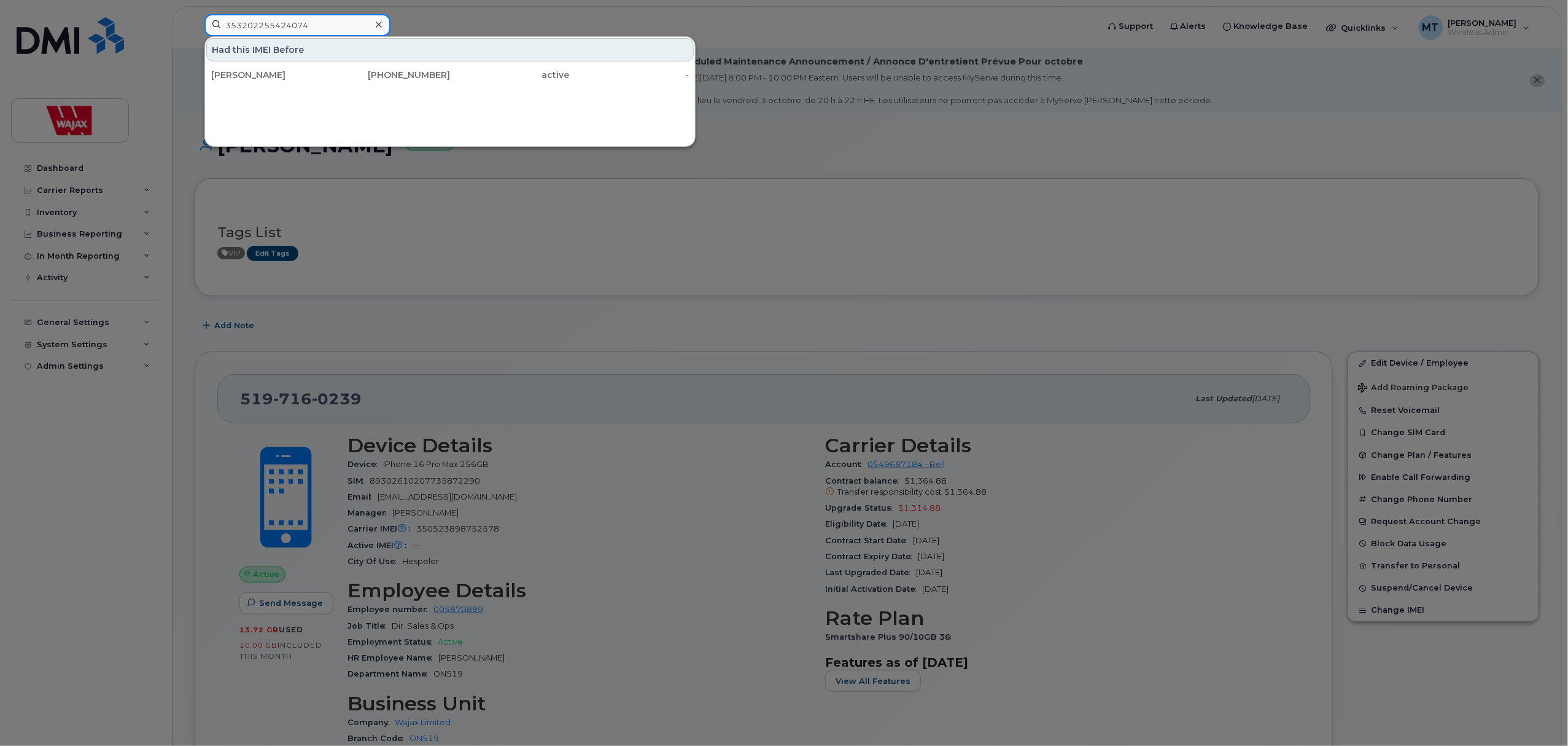
type input "353202255424074"
click at [367, 28] on input "353202255424074" at bounding box center [297, 25] width 186 height 22
click at [371, 26] on div at bounding box center [379, 24] width 17 height 17
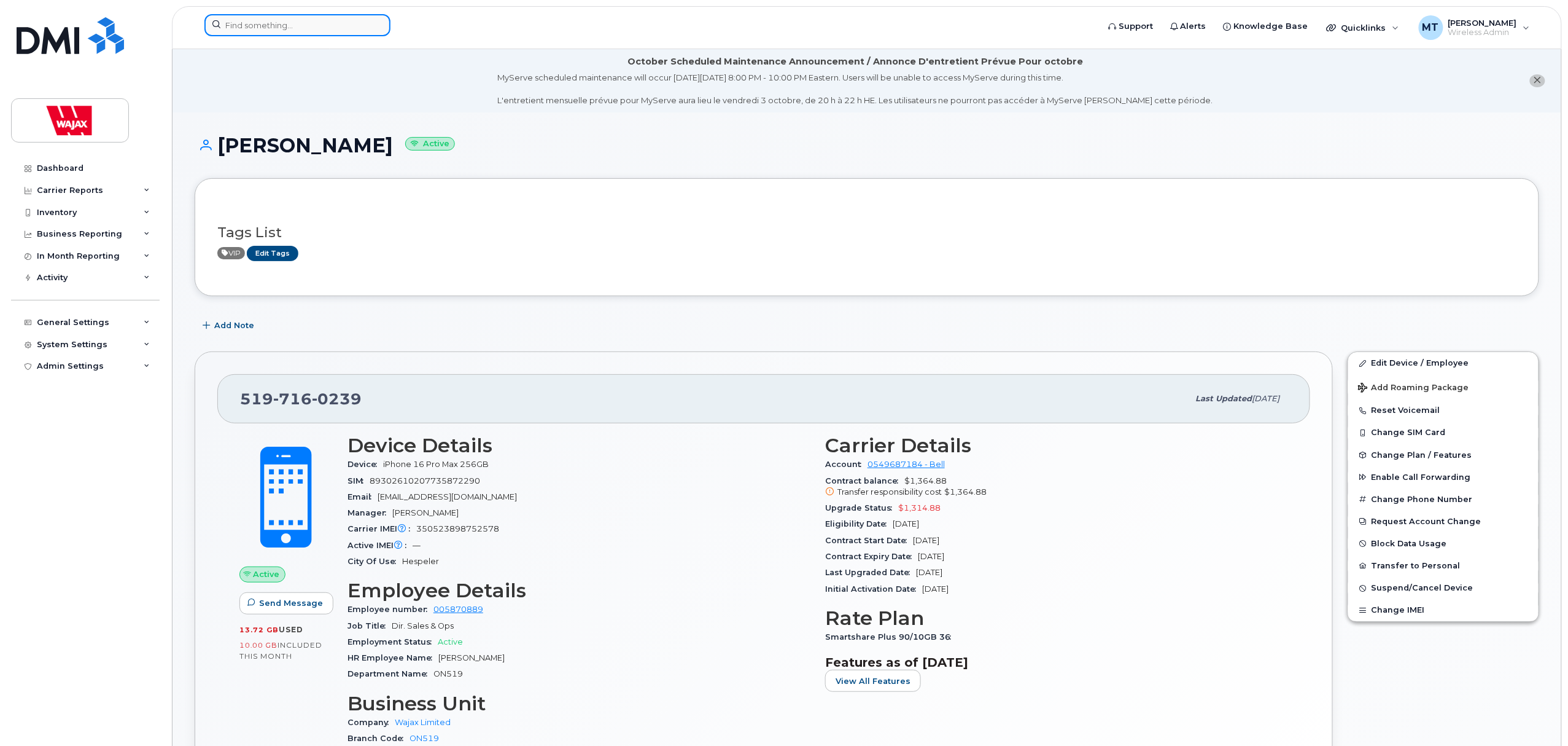
click at [340, 32] on input at bounding box center [297, 25] width 186 height 22
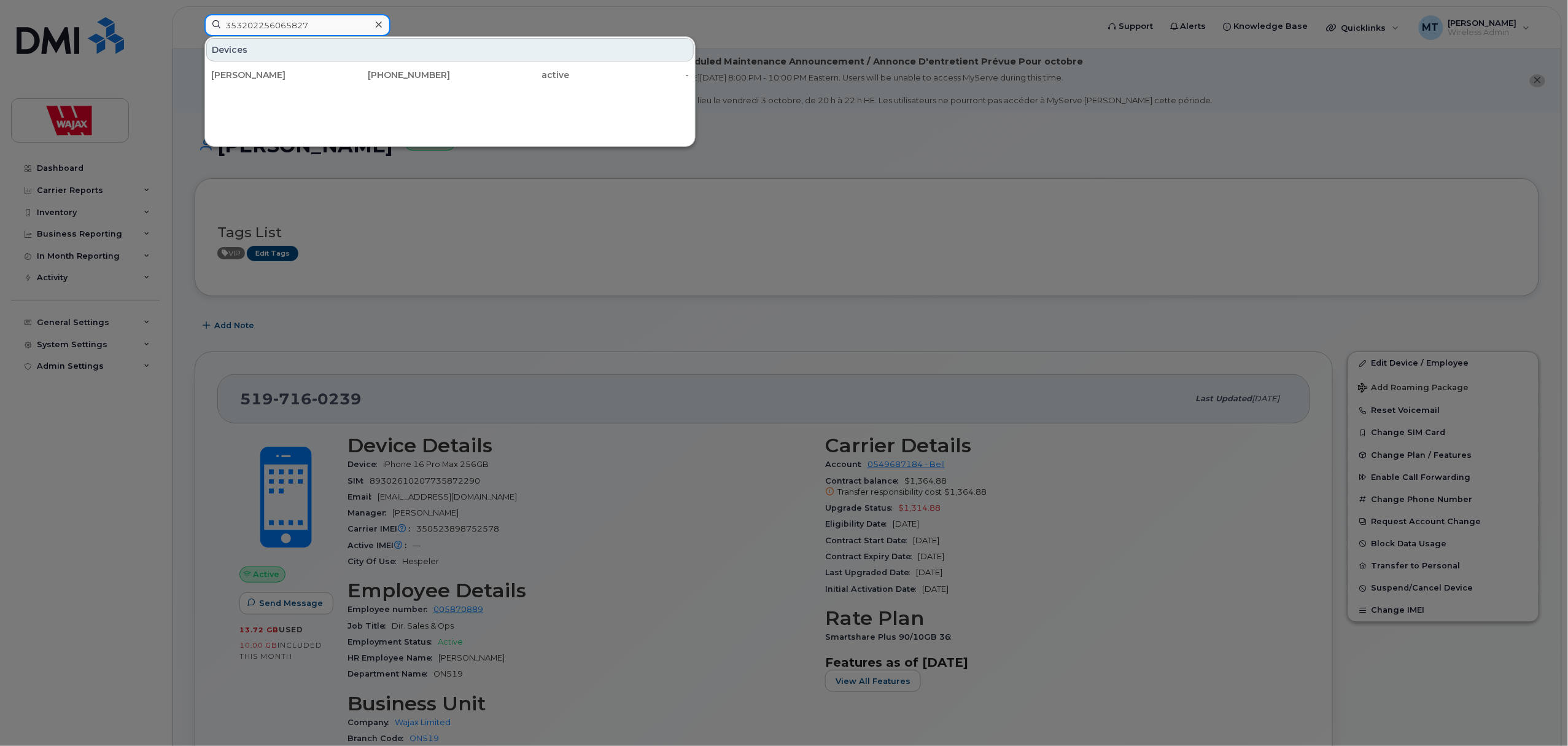
drag, startPoint x: 353, startPoint y: 28, endPoint x: 123, endPoint y: 24, distance: 230.0
click at [195, 24] on div "353202256065827 Devices Mathieu Pelletier 249-878-5471 active -" at bounding box center [647, 28] width 906 height 27
type input "353202256065827"
drag, startPoint x: 348, startPoint y: 72, endPoint x: 585, endPoint y: 5, distance: 246.3
click at [349, 74] on div "249-878-5471" at bounding box center [391, 75] width 120 height 13
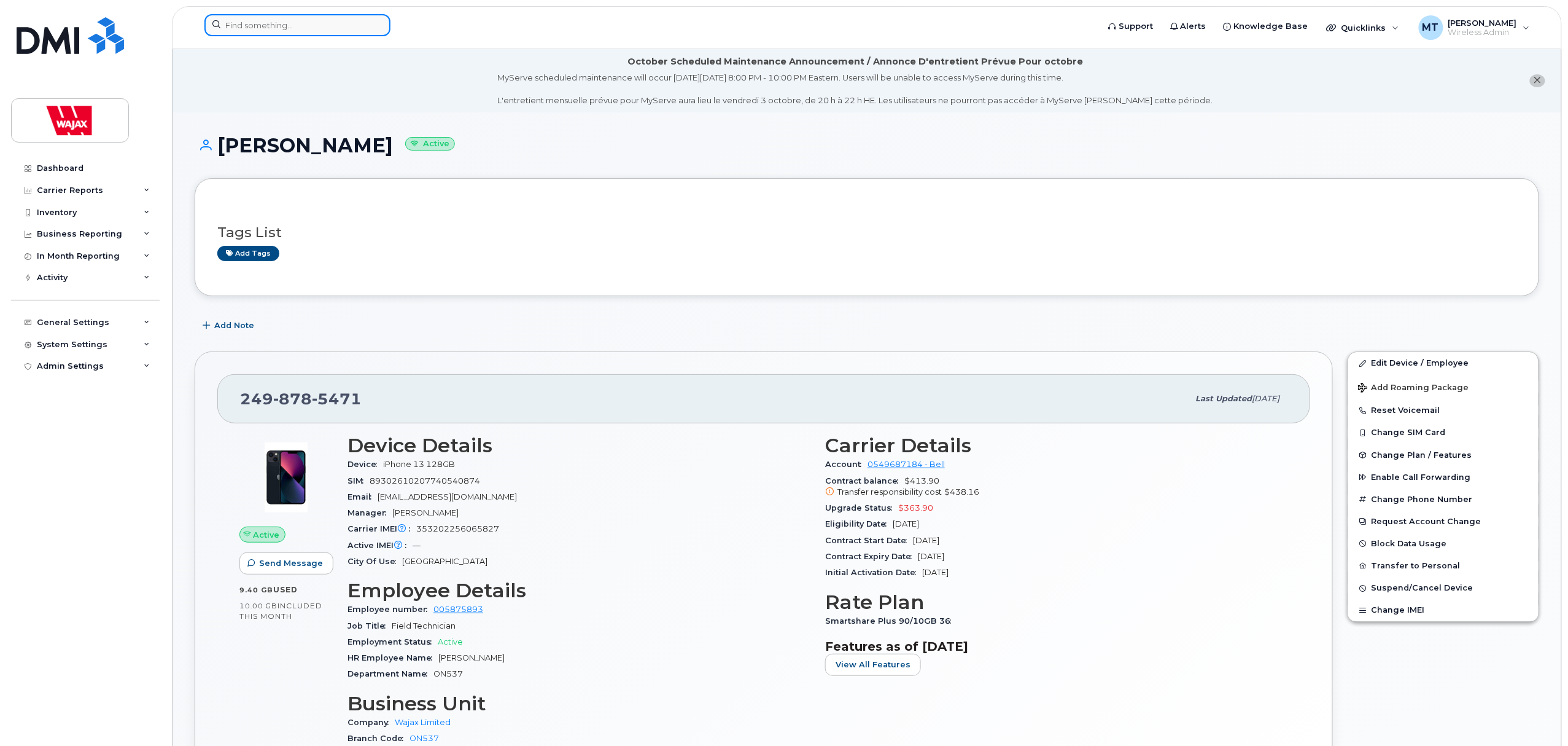
click at [286, 22] on input at bounding box center [297, 25] width 186 height 22
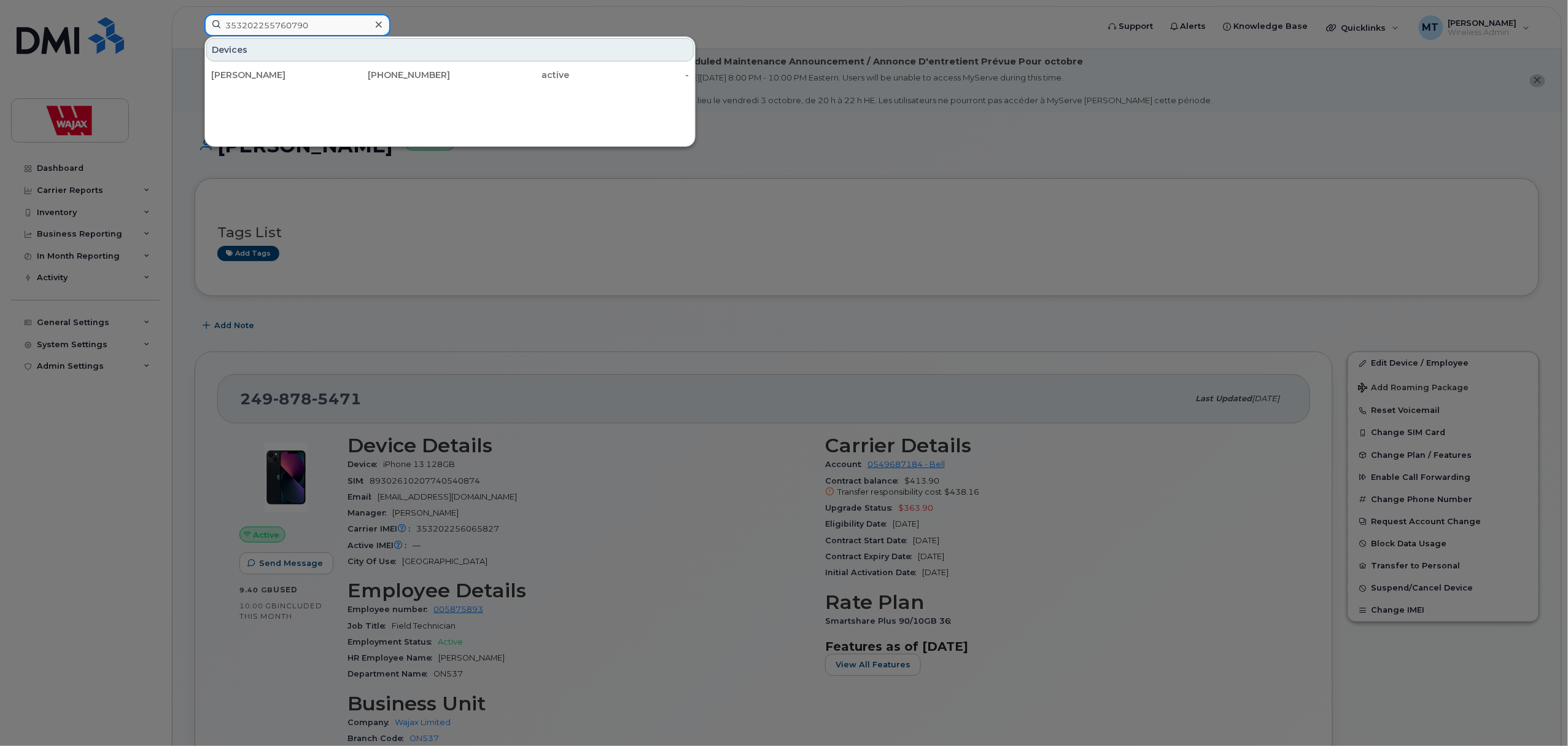
drag, startPoint x: 350, startPoint y: 32, endPoint x: 193, endPoint y: 38, distance: 157.1
click at [195, 38] on div "353202255760790 Devices Jesse Jennings 249-879-1125 active -" at bounding box center [647, 28] width 906 height 27
type input "353202255760790"
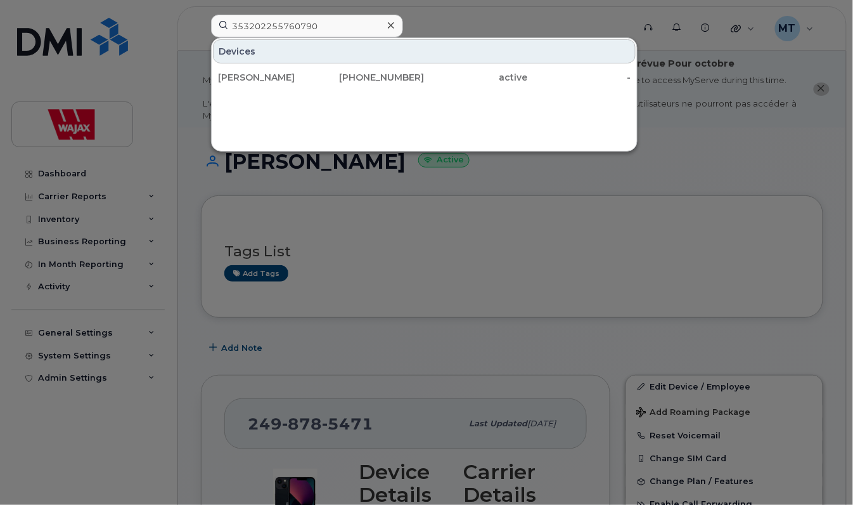
click at [559, 6] on div at bounding box center [426, 252] width 853 height 505
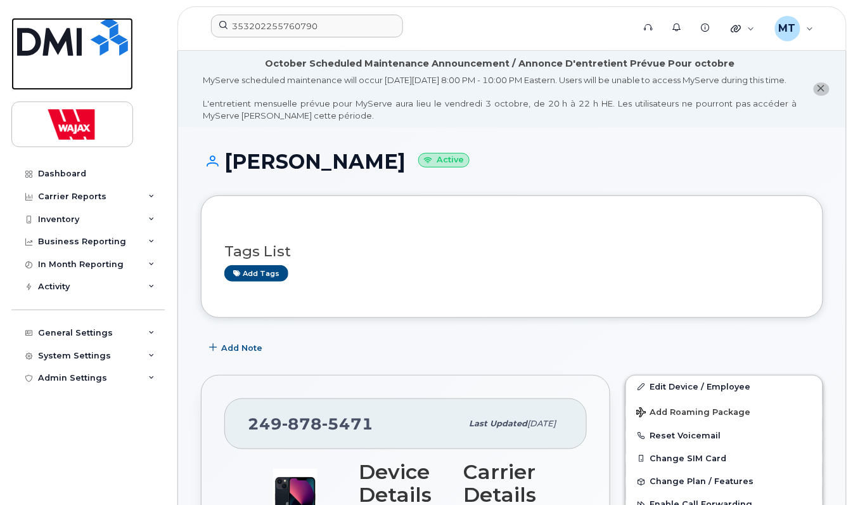
click at [63, 48] on img at bounding box center [72, 37] width 111 height 38
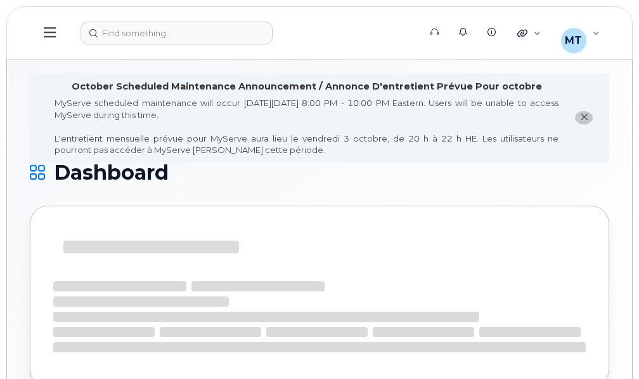
scroll to position [6, 0]
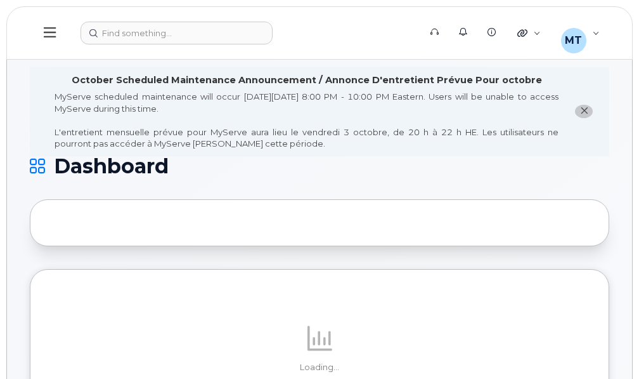
click at [589, 112] on button "close notification" at bounding box center [584, 111] width 18 height 13
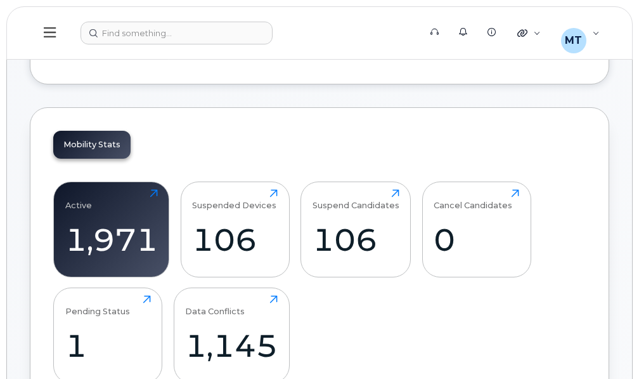
scroll to position [323, 0]
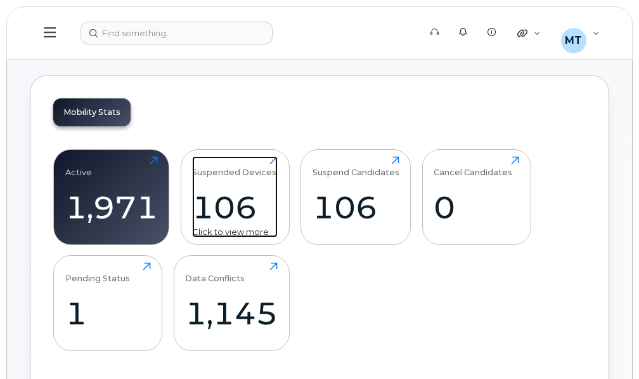
click at [261, 195] on div "106" at bounding box center [235, 206] width 86 height 37
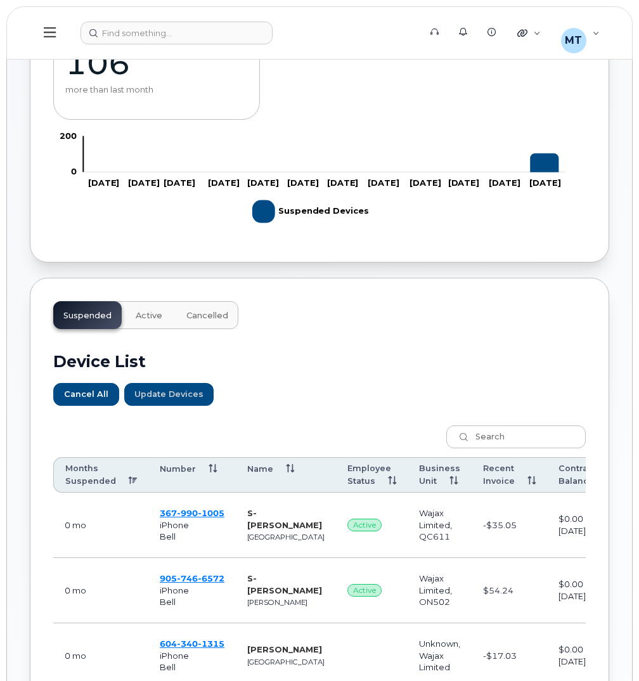
scroll to position [380, 0]
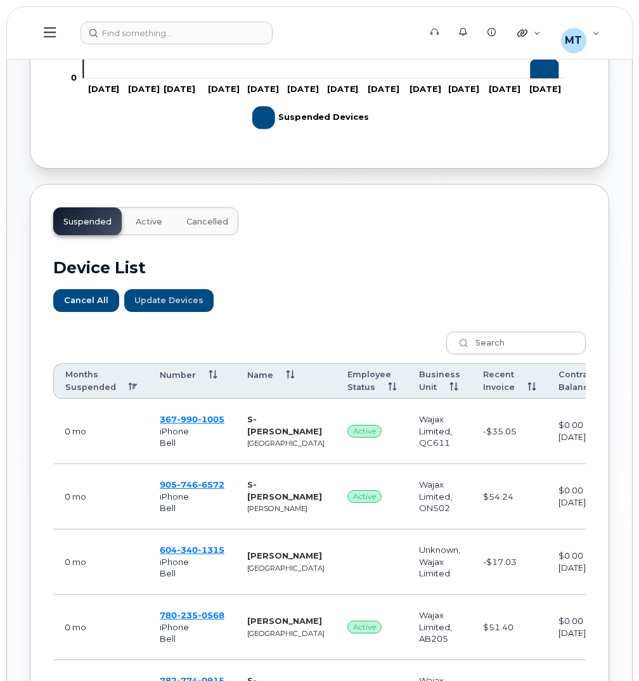
click at [336, 378] on th "Employee Status" at bounding box center [372, 381] width 72 height 36
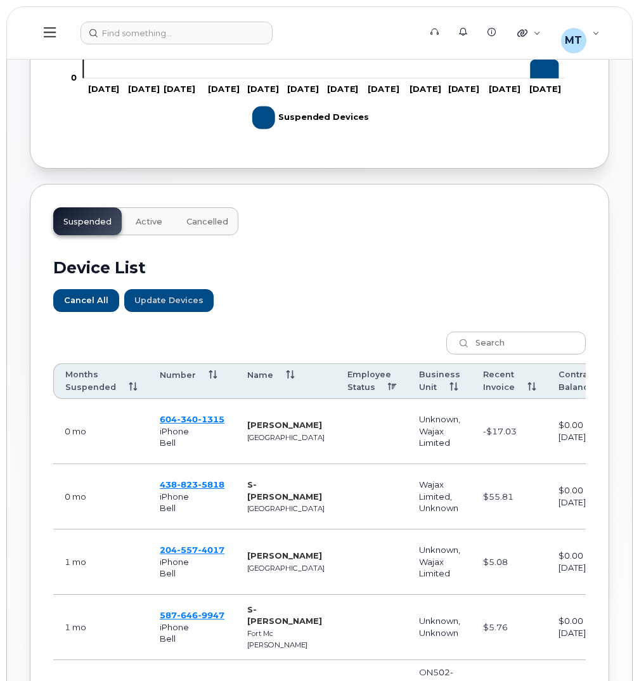
click at [336, 378] on th "Employee Status" at bounding box center [372, 381] width 72 height 36
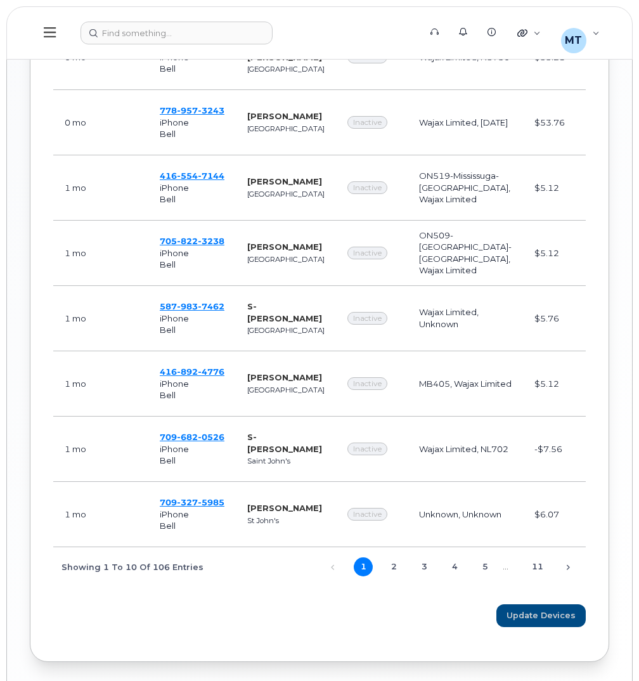
scroll to position [888, 0]
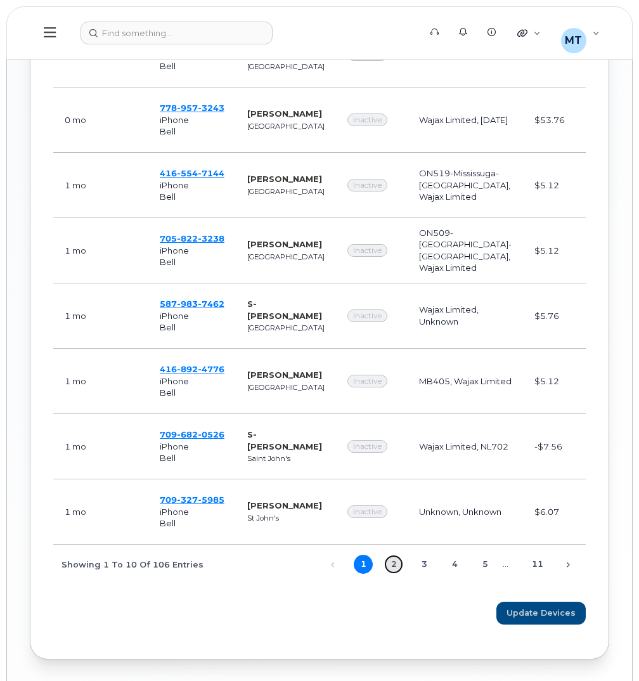
click at [394, 378] on link "2" at bounding box center [393, 564] width 19 height 19
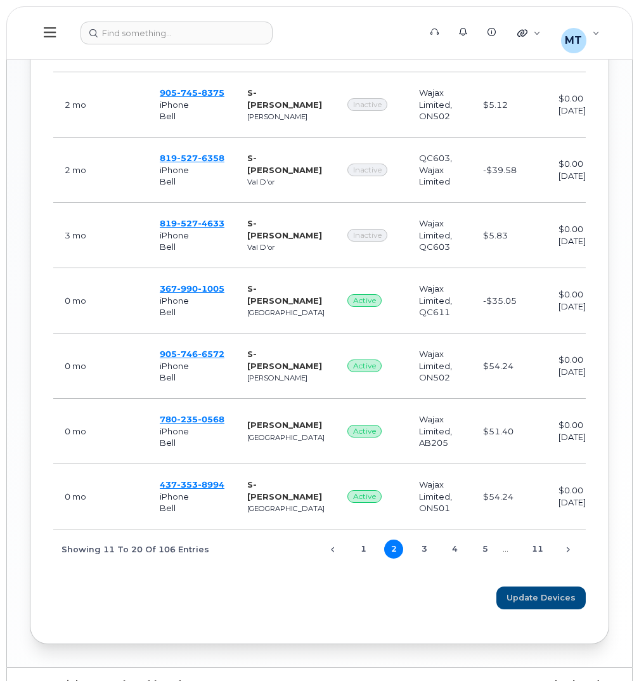
scroll to position [933, 0]
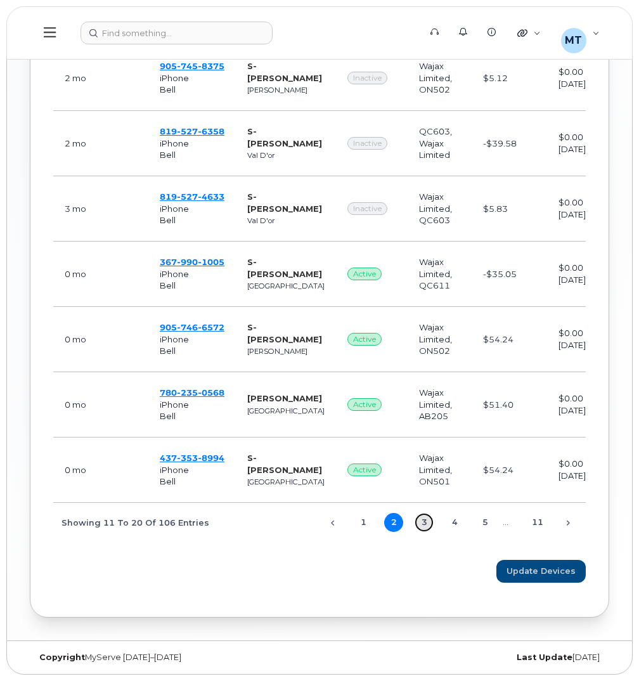
click at [422, 378] on link "3" at bounding box center [424, 522] width 19 height 19
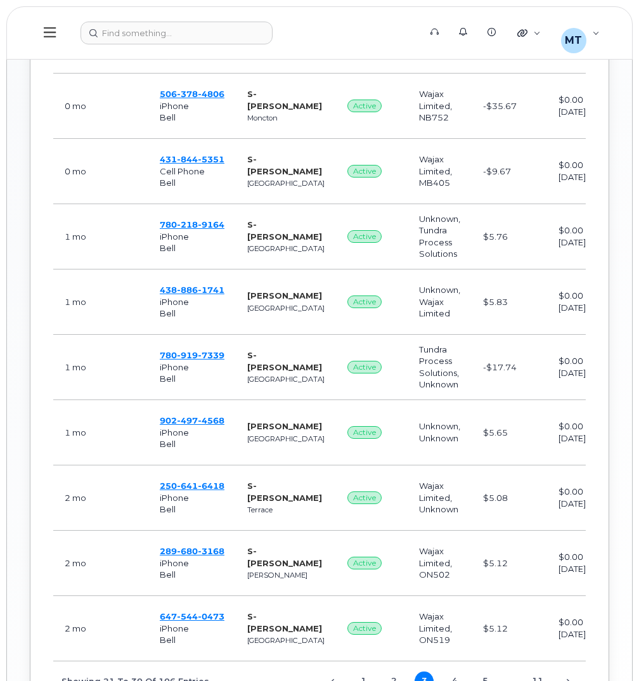
scroll to position [807, 0]
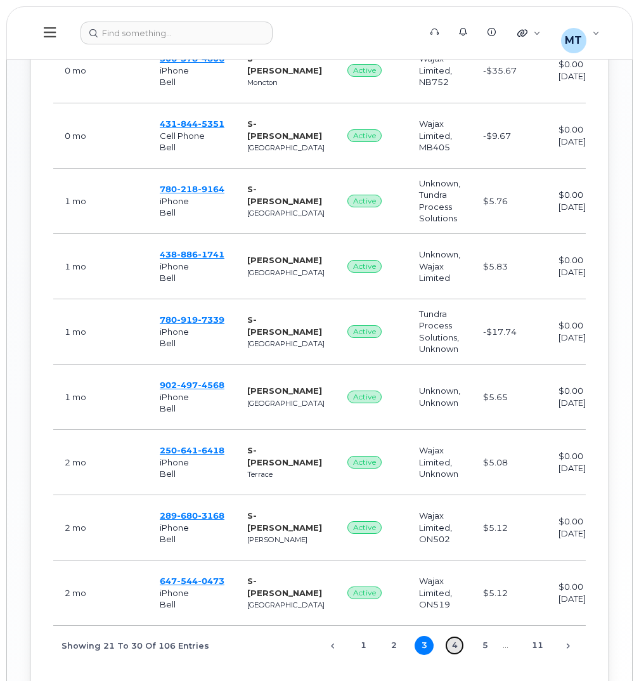
click at [453, 378] on link "4" at bounding box center [454, 645] width 19 height 19
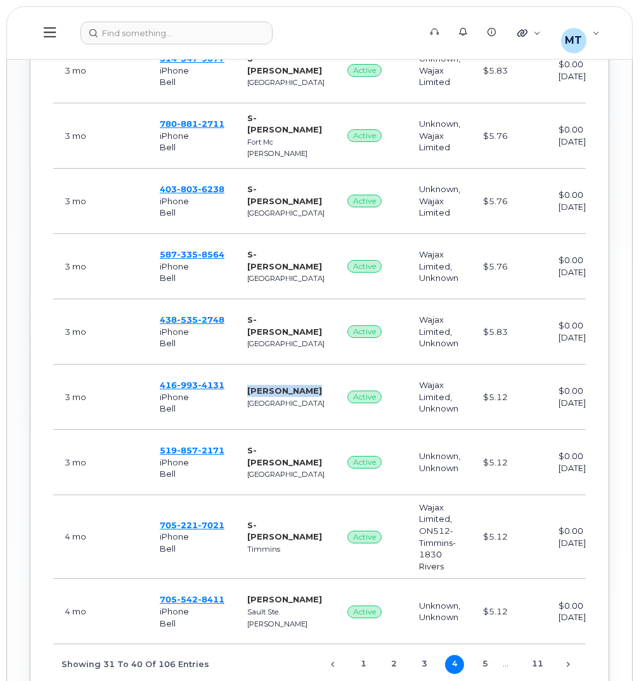
drag, startPoint x: 243, startPoint y: 382, endPoint x: 287, endPoint y: 397, distance: 46.1
click at [287, 378] on td "Sneha Poojara Toronto" at bounding box center [286, 397] width 100 height 65
click at [292, 378] on td "Sneha Poojara Toronto" at bounding box center [286, 397] width 100 height 65
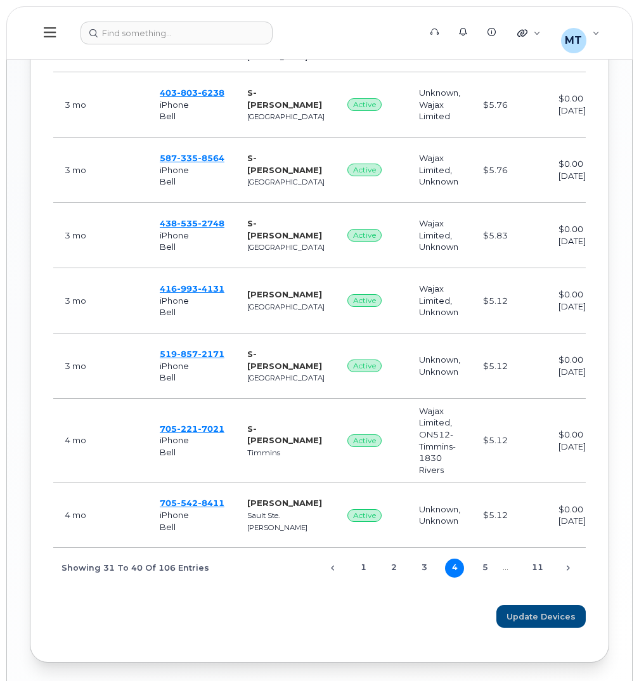
scroll to position [933, 0]
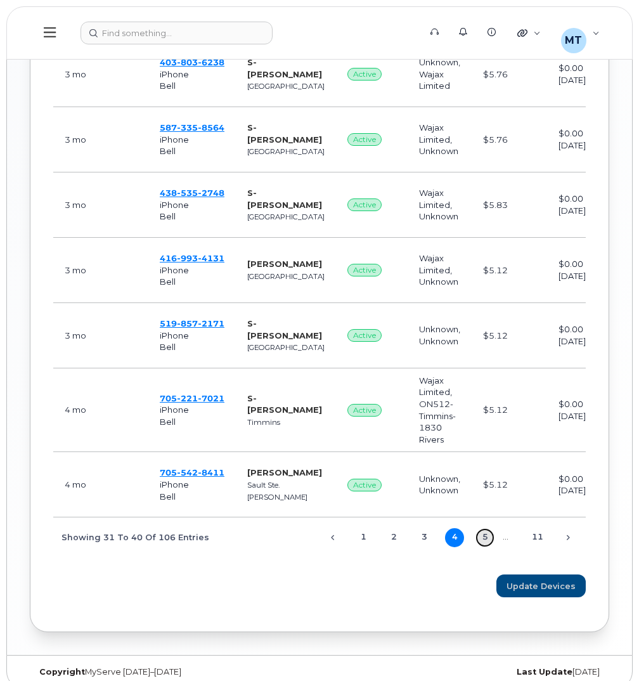
click at [485, 378] on link "5" at bounding box center [485, 537] width 19 height 19
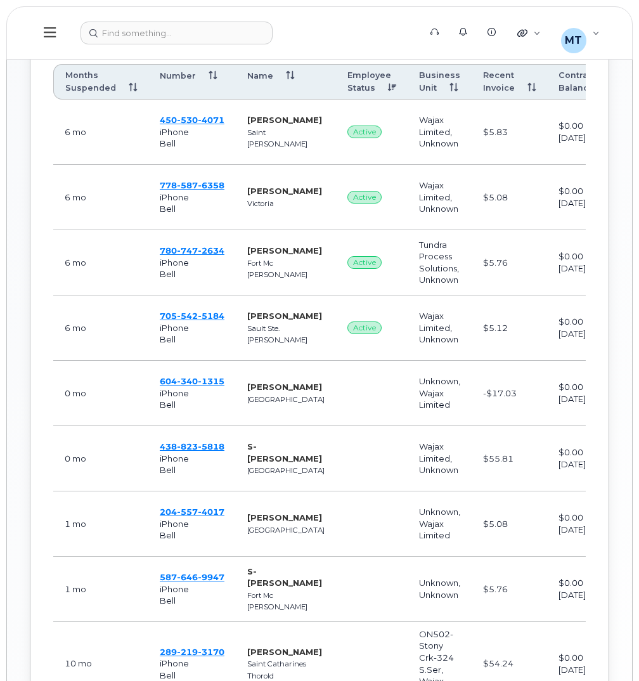
scroll to position [952, 0]
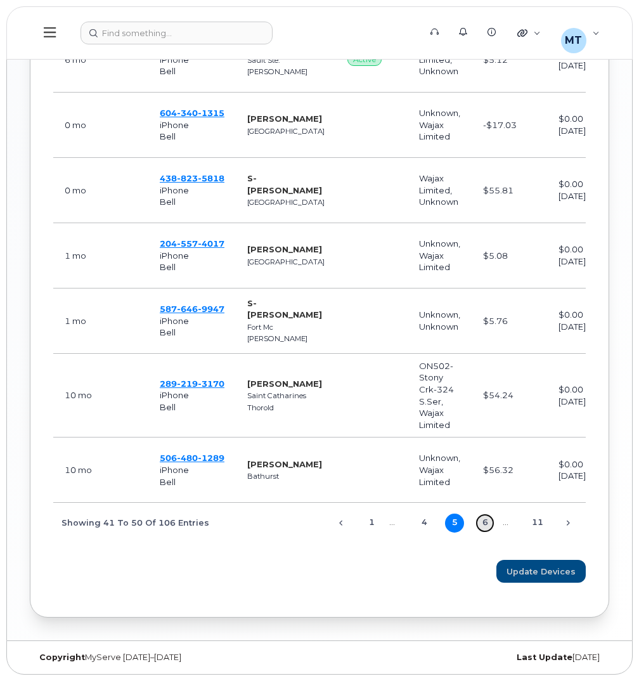
click at [482, 378] on link "6" at bounding box center [485, 523] width 19 height 19
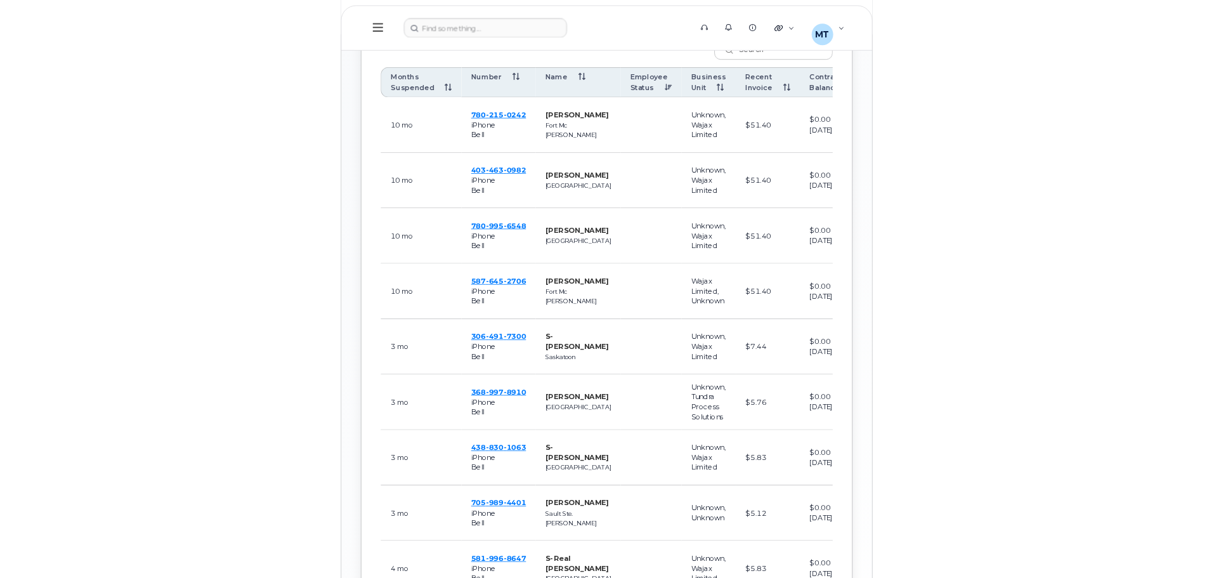
scroll to position [687, 0]
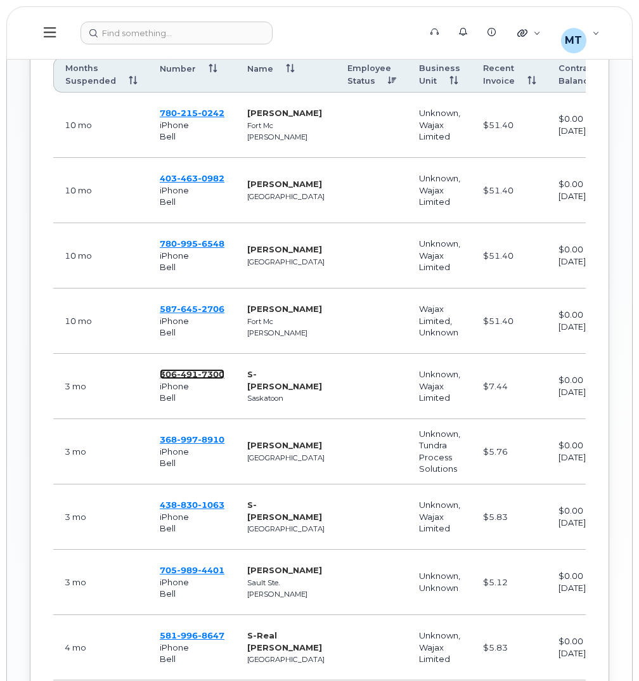
click at [213, 372] on span "7300" at bounding box center [211, 374] width 27 height 10
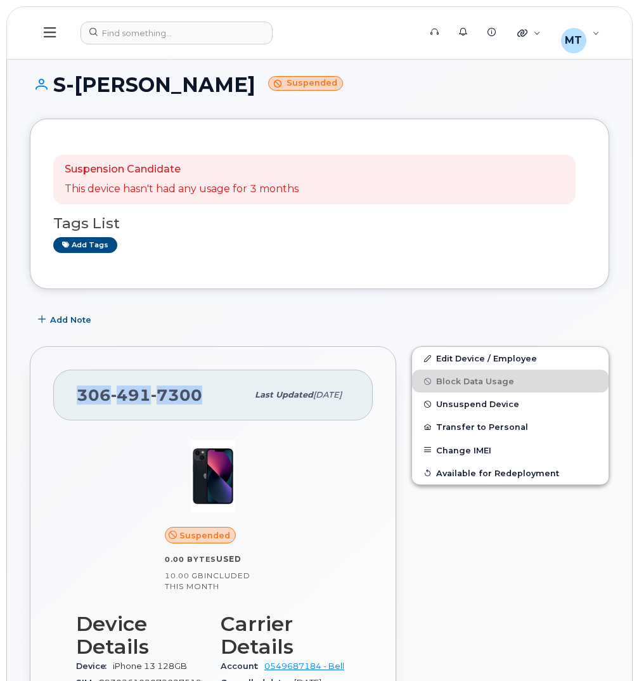
drag, startPoint x: 78, startPoint y: 396, endPoint x: 224, endPoint y: 392, distance: 145.9
click at [224, 392] on div "[PHONE_NUMBER] Last updated [DATE]" at bounding box center [213, 395] width 320 height 51
copy span "[PHONE_NUMBER]"
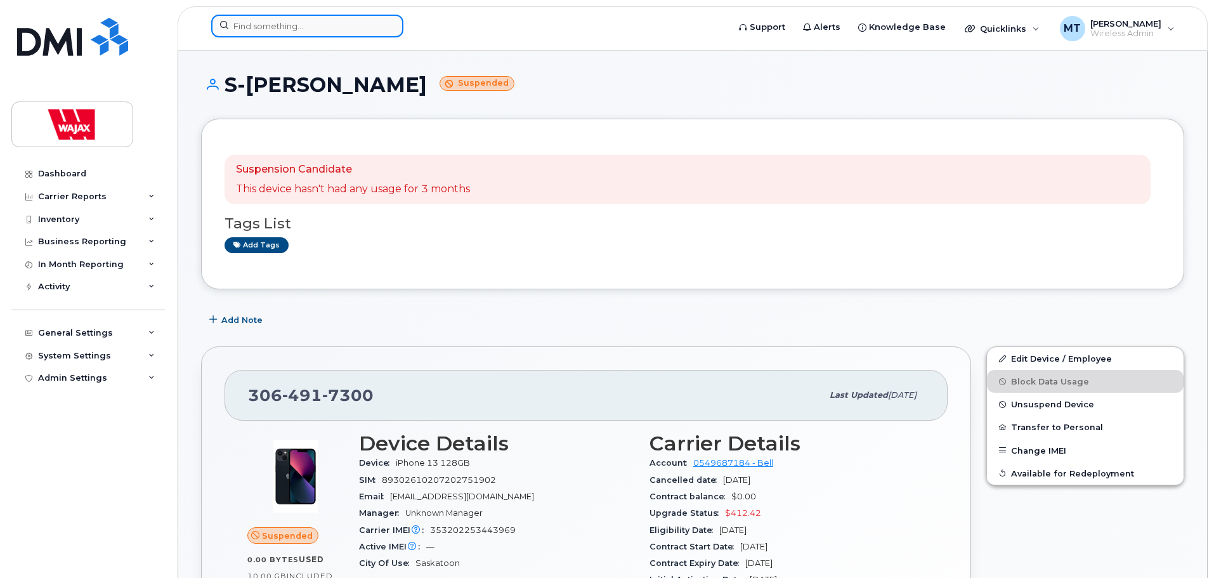
click at [373, 36] on input at bounding box center [307, 26] width 192 height 23
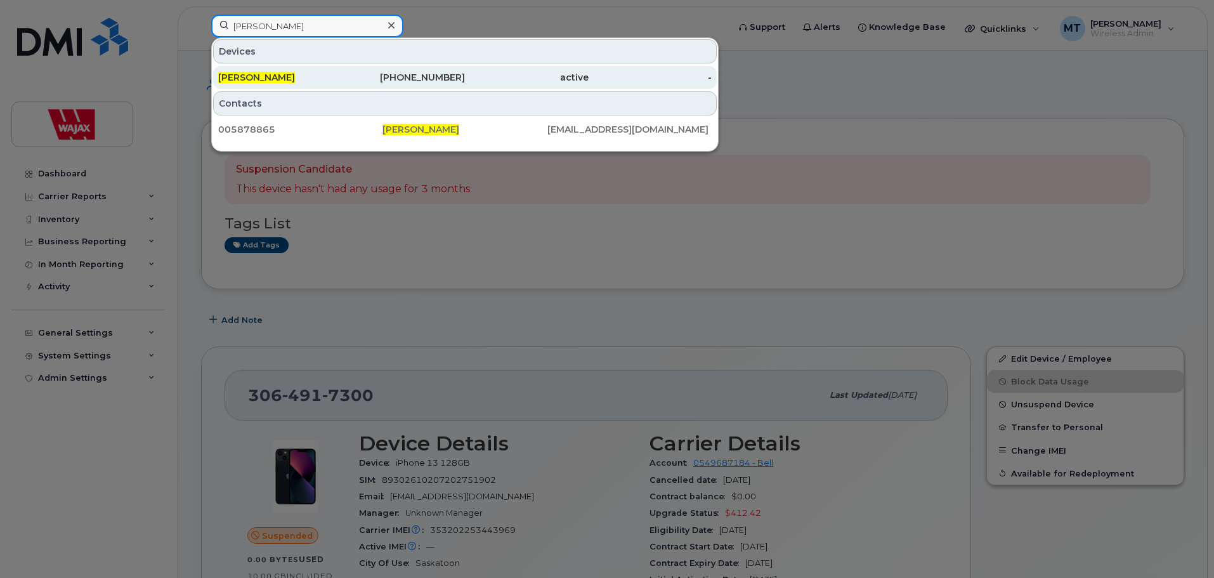
type input "[PERSON_NAME]"
click at [379, 77] on div "[PHONE_NUMBER]" at bounding box center [404, 77] width 124 height 13
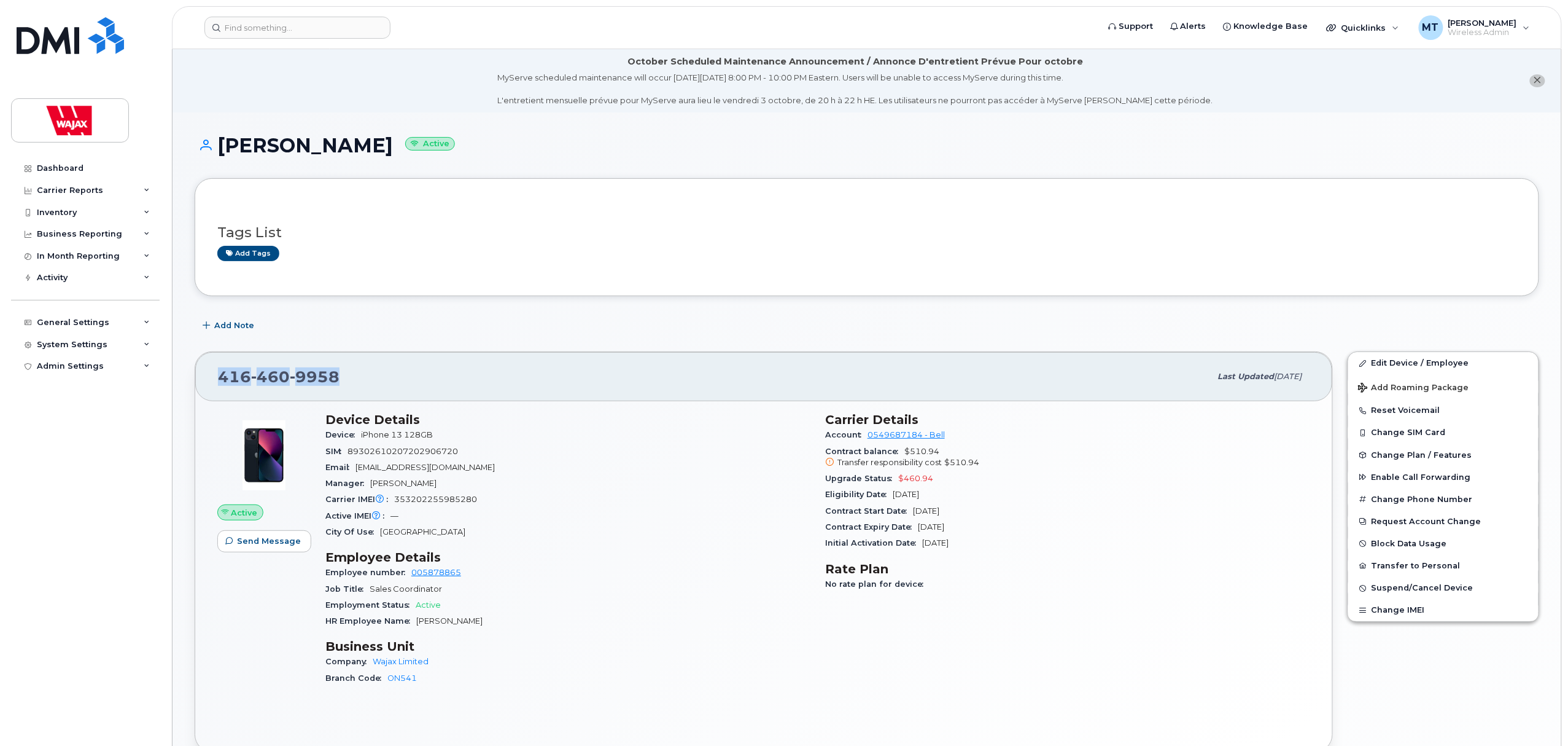
drag, startPoint x: 369, startPoint y: 375, endPoint x: 214, endPoint y: 384, distance: 155.3
click at [214, 384] on div "[PHONE_NUMBER] Last updated [DATE]" at bounding box center [764, 376] width 1137 height 49
copy span "[PHONE_NUMBER]"
click at [738, 249] on div "Add tags" at bounding box center [862, 254] width 1290 height 16
click at [556, 325] on div "Add Note" at bounding box center [867, 326] width 1345 height 22
